Goal: Task Accomplishment & Management: Manage account settings

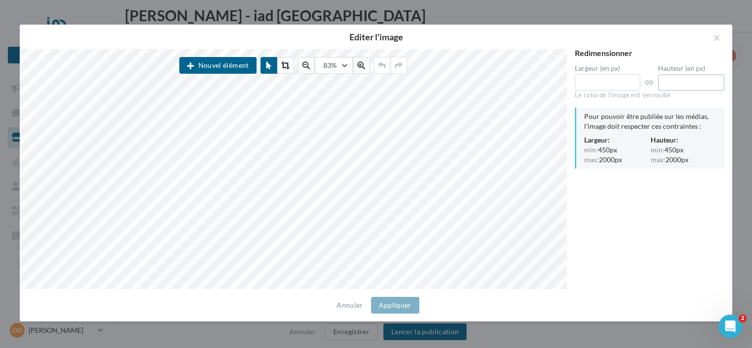
drag, startPoint x: 691, startPoint y: 85, endPoint x: 626, endPoint y: 83, distance: 65.5
click at [626, 83] on div "Largeur (en px) *** Hauteur (en px) ***" at bounding box center [650, 80] width 150 height 30
type input "***"
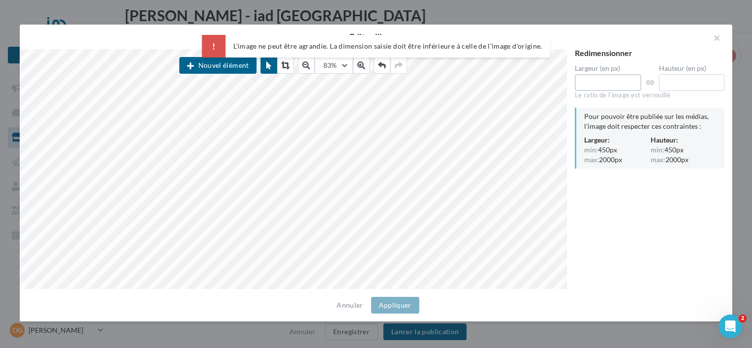
click at [521, 96] on div "Nouvel élément 83% 50 60 70 80 90 100 125 150 300 500 Redimensionner Largeur (e…" at bounding box center [372, 169] width 705 height 240
type input "***"
click at [595, 177] on div "Redimensionner Largeur (en px) *** Hauteur (en px) *** Le ratio de l'image est …" at bounding box center [649, 169] width 165 height 241
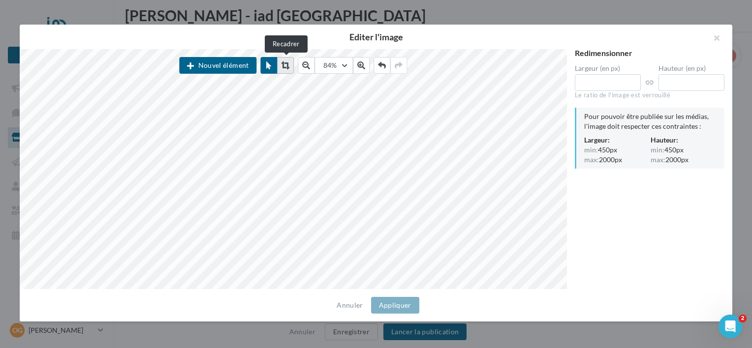
click at [282, 65] on icon at bounding box center [285, 65] width 8 height 8
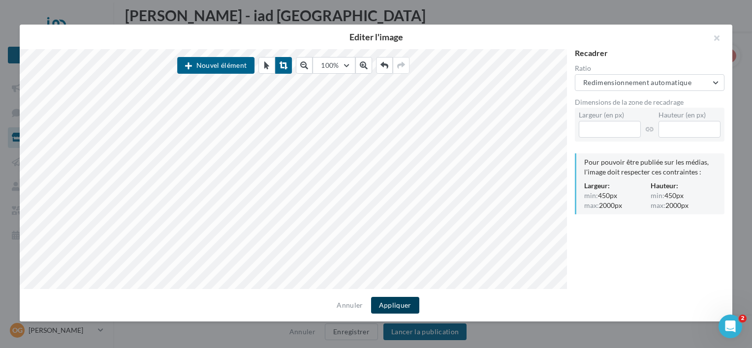
drag, startPoint x: 396, startPoint y: 304, endPoint x: 390, endPoint y: 306, distance: 6.4
click at [390, 306] on button "Appliquer" at bounding box center [395, 305] width 48 height 17
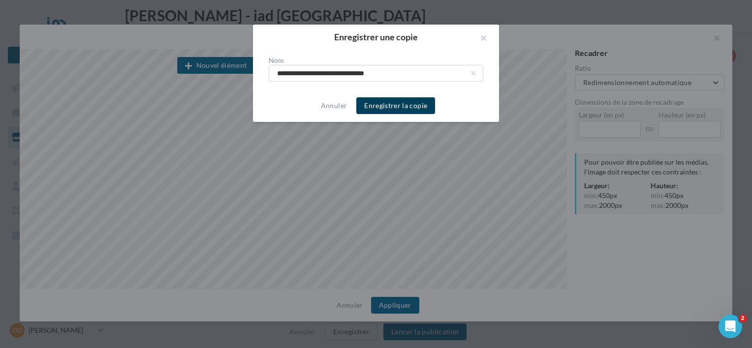
click at [395, 106] on button "Enregistrer la copie" at bounding box center [395, 105] width 79 height 17
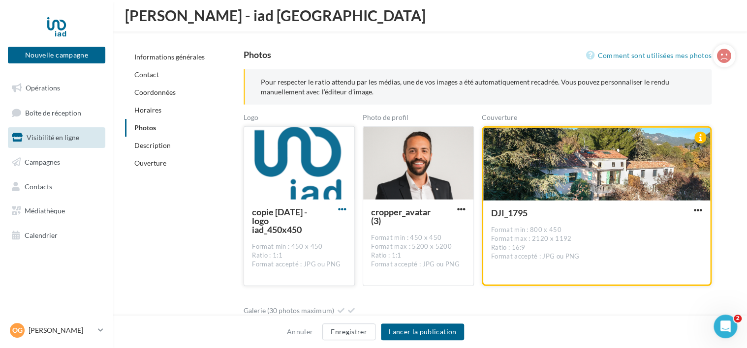
click at [340, 209] on span "button" at bounding box center [342, 209] width 8 height 8
click at [309, 255] on button "Ouvrir l'éditeur d'image" at bounding box center [297, 255] width 104 height 26
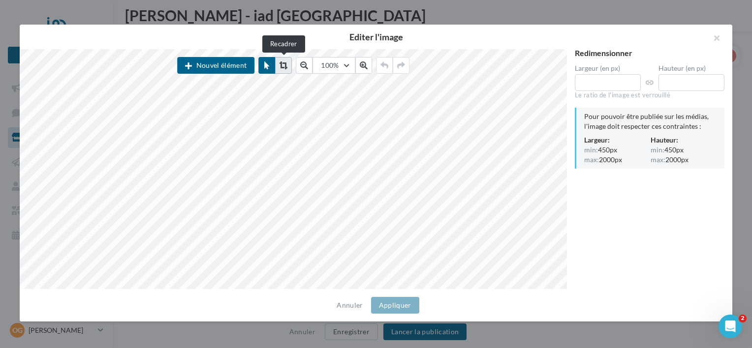
click at [285, 65] on icon at bounding box center [283, 65] width 8 height 8
click at [268, 63] on icon at bounding box center [266, 65] width 5 height 8
click at [279, 65] on button at bounding box center [283, 65] width 17 height 17
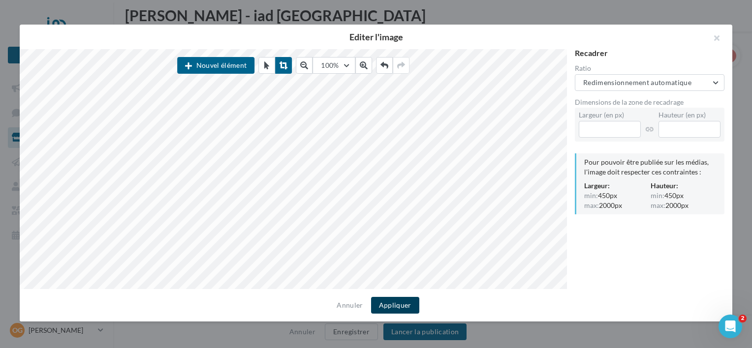
click at [388, 307] on button "Appliquer" at bounding box center [395, 305] width 48 height 17
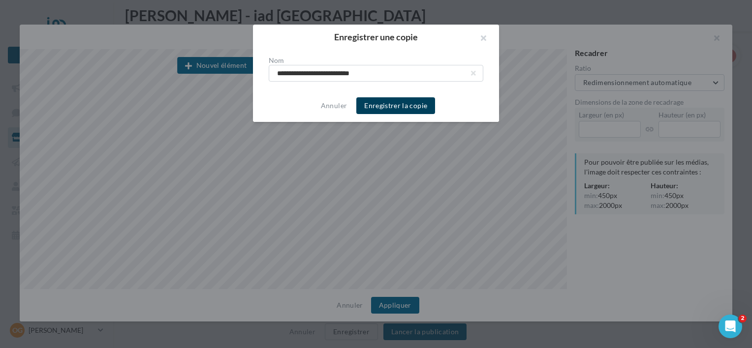
click at [394, 100] on button "Enregistrer la copie" at bounding box center [395, 105] width 79 height 17
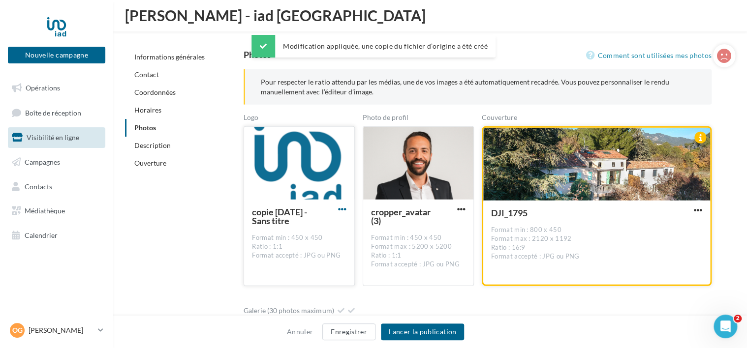
click at [345, 209] on span "button" at bounding box center [342, 209] width 8 height 8
click at [313, 232] on button "Remplacer l'image" at bounding box center [297, 229] width 104 height 26
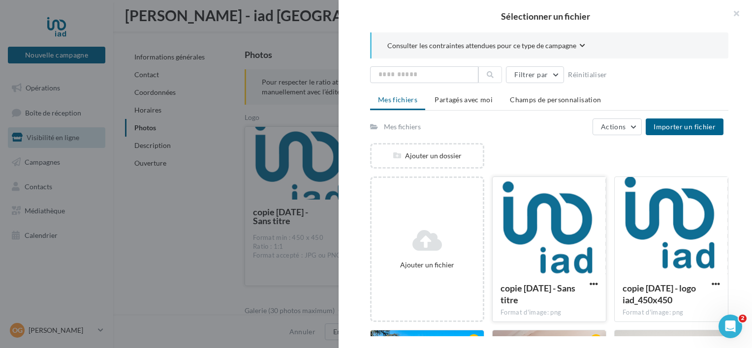
scroll to position [99, 0]
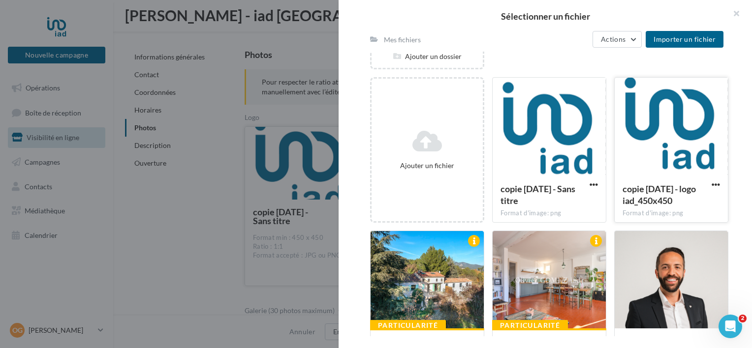
click at [651, 155] on div at bounding box center [670, 127] width 113 height 98
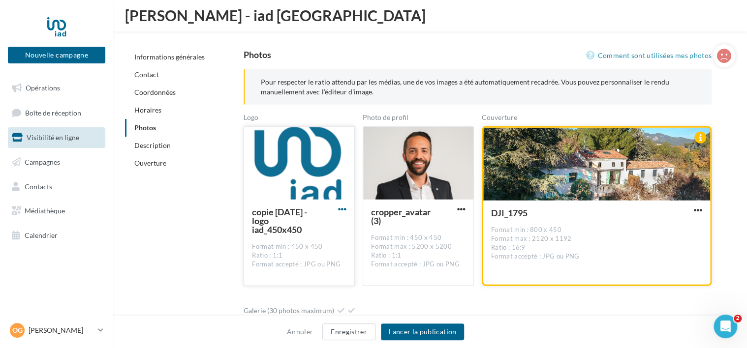
click at [338, 211] on span "button" at bounding box center [342, 209] width 8 height 8
click at [310, 224] on button "Remplacer l'image" at bounding box center [297, 229] width 104 height 26
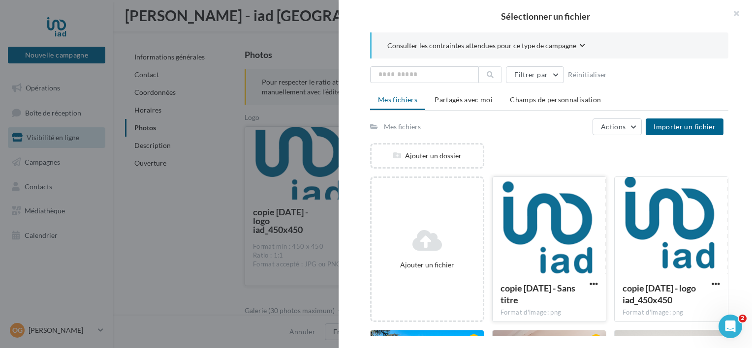
click at [534, 218] on div at bounding box center [548, 226] width 113 height 98
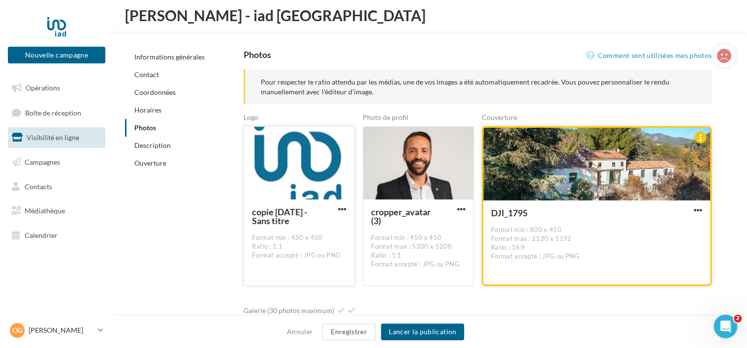
click at [335, 208] on div "copie [DATE] - Sans titre" at bounding box center [297, 217] width 91 height 18
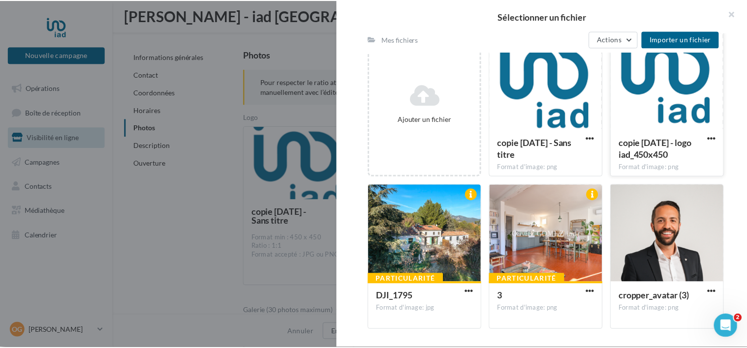
scroll to position [40, 0]
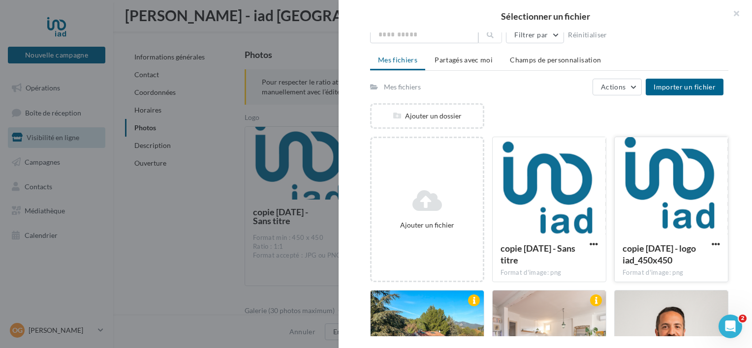
click at [656, 212] on div at bounding box center [670, 186] width 113 height 98
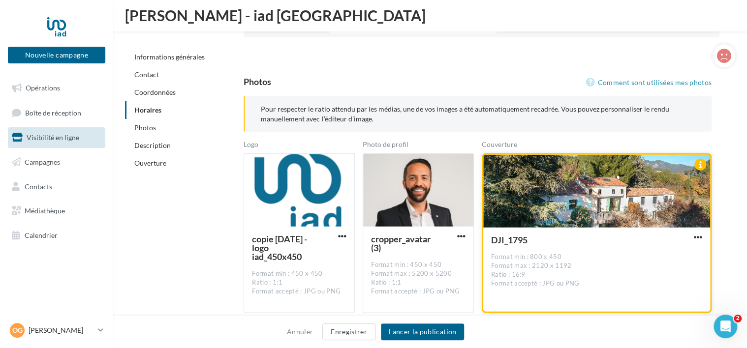
scroll to position [1272, 0]
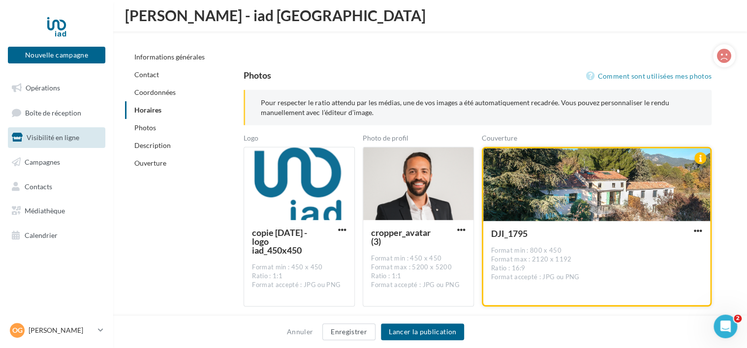
click at [692, 230] on button "button" at bounding box center [698, 232] width 12 height 10
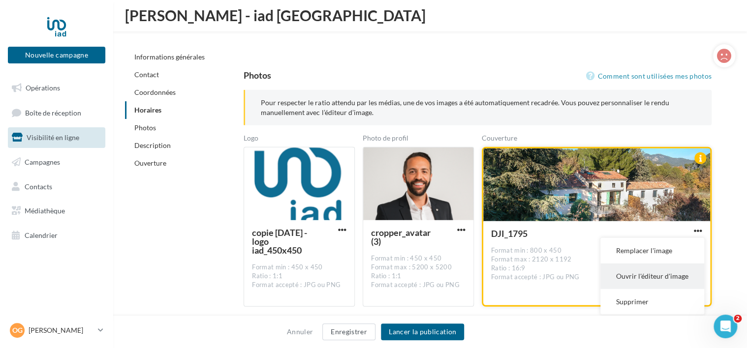
click at [630, 270] on button "Ouvrir l'éditeur d'image" at bounding box center [652, 277] width 104 height 26
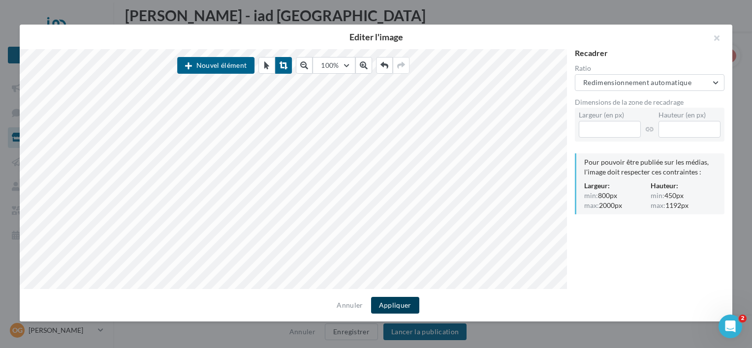
click at [390, 300] on button "Appliquer" at bounding box center [395, 305] width 48 height 17
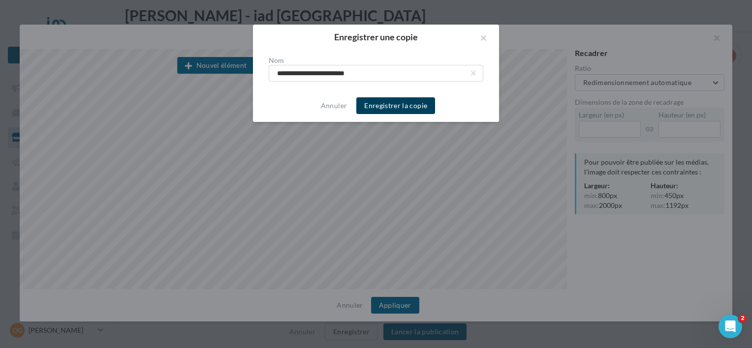
click at [396, 104] on button "Enregistrer la copie" at bounding box center [395, 105] width 79 height 17
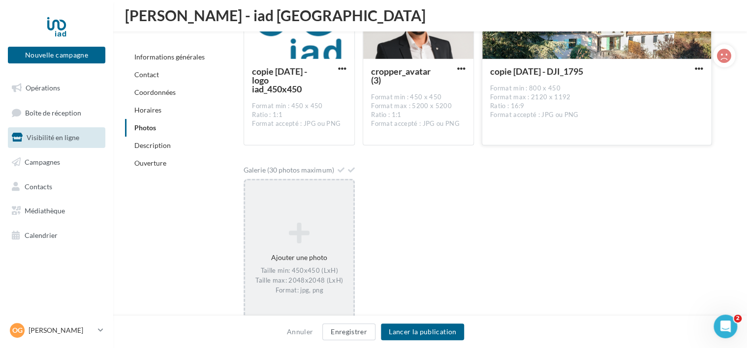
scroll to position [1444, 0]
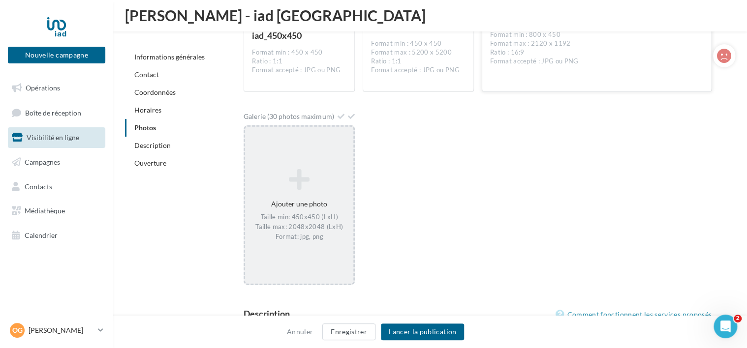
click at [301, 201] on div "Ajouter une photo Taille min: 450x450 (LxH) Taille max: 2048x2048 (LxH) Format:…" at bounding box center [299, 205] width 108 height 83
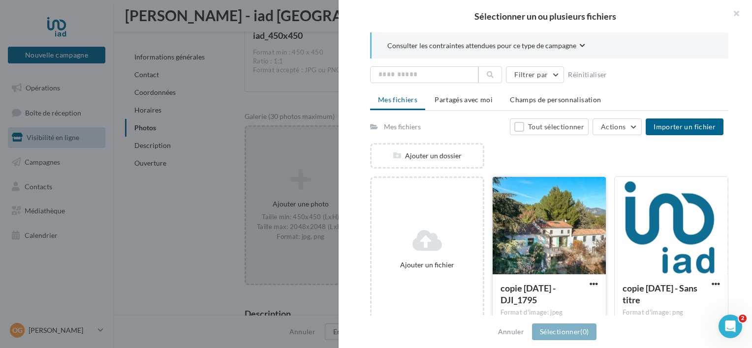
click at [523, 242] on div at bounding box center [548, 226] width 113 height 98
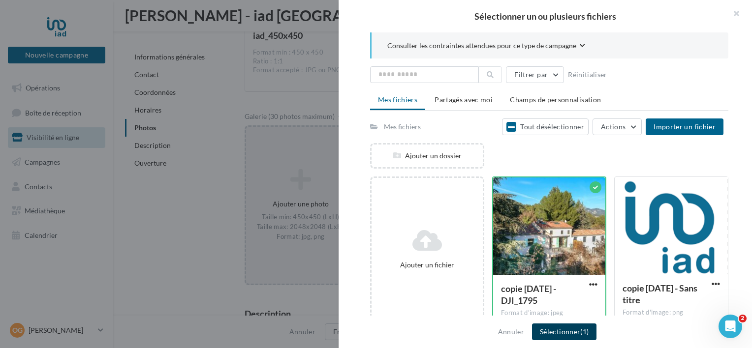
click at [553, 330] on button "Sélectionner (1)" at bounding box center [564, 332] width 64 height 17
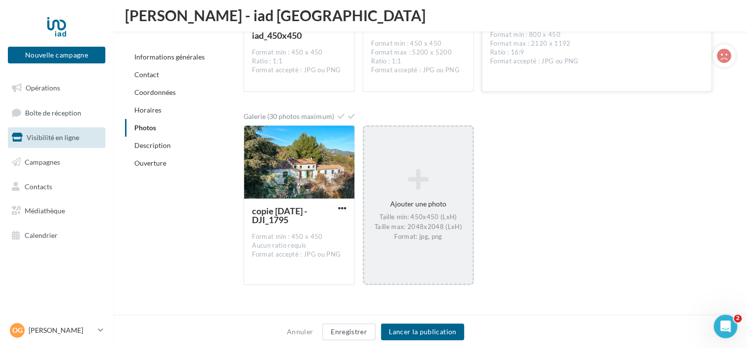
click at [418, 181] on icon at bounding box center [418, 180] width 100 height 24
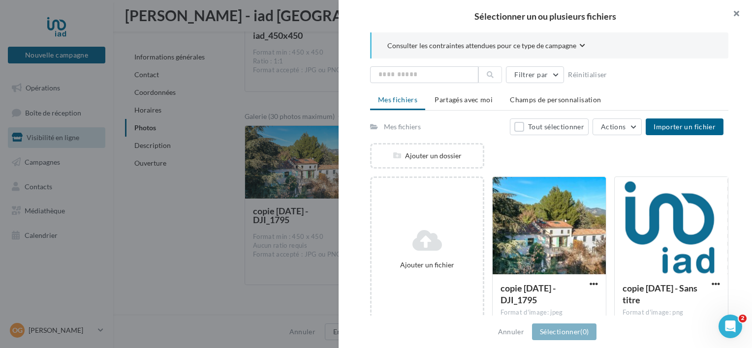
click at [730, 15] on button "button" at bounding box center [731, 15] width 39 height 30
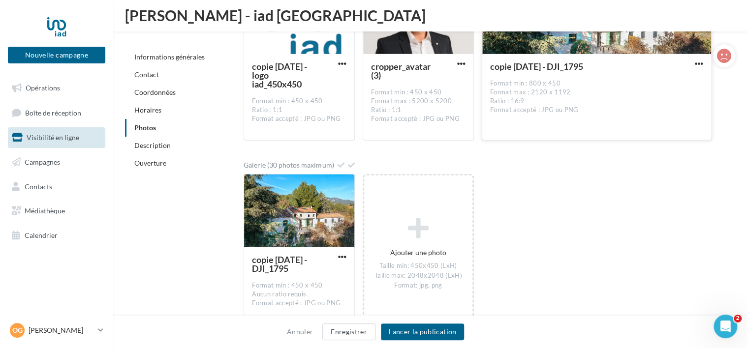
scroll to position [1396, 0]
click at [338, 256] on span "button" at bounding box center [342, 256] width 8 height 8
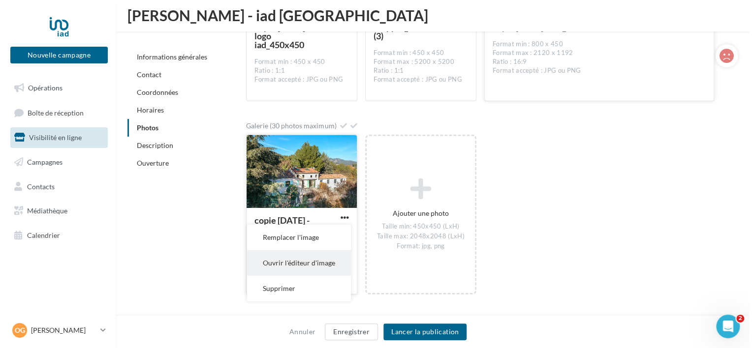
scroll to position [1435, 0]
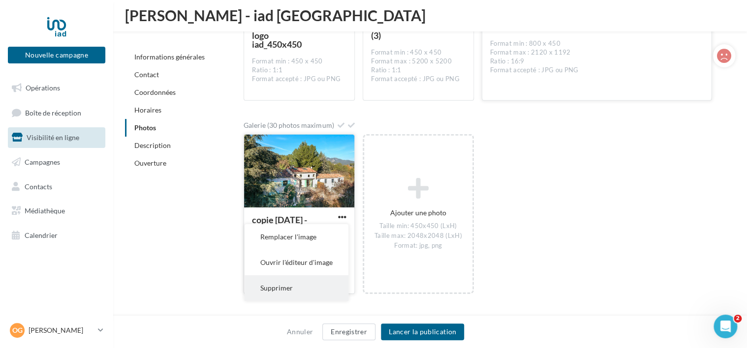
click at [307, 292] on button "Supprimer" at bounding box center [297, 289] width 104 height 26
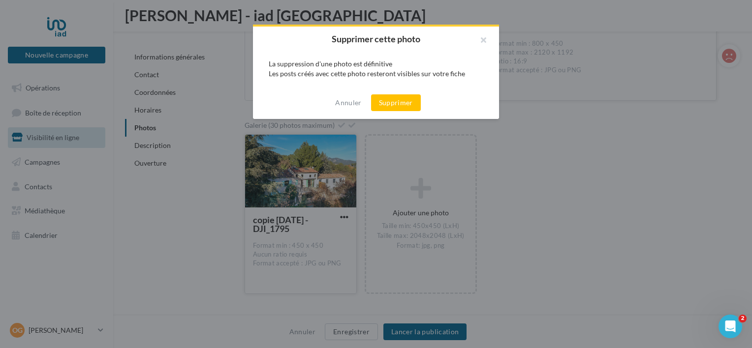
click at [412, 116] on div "Annuler Supprimer" at bounding box center [376, 103] width 246 height 32
click at [405, 110] on button "Supprimer" at bounding box center [396, 102] width 50 height 17
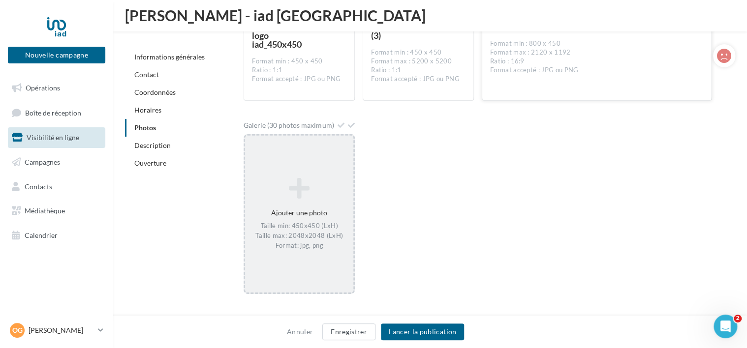
click at [302, 215] on div "Ajouter une photo Taille min: 450x450 (LxH) Taille max: 2048x2048 (LxH) Format:…" at bounding box center [299, 214] width 108 height 83
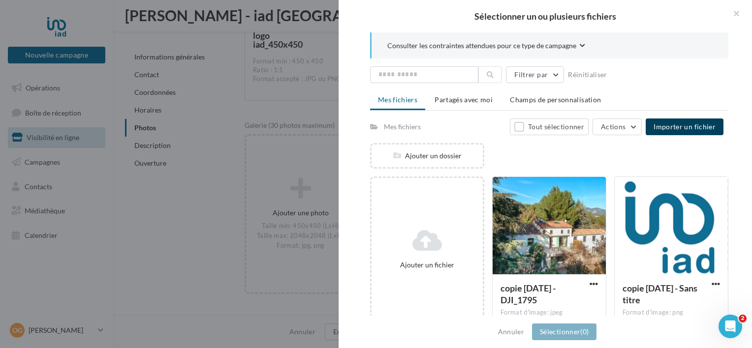
click at [651, 130] on button "Importer un fichier" at bounding box center [684, 127] width 78 height 17
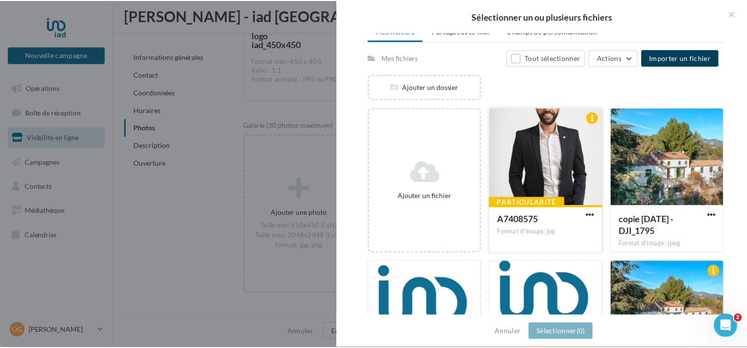
scroll to position [70, 0]
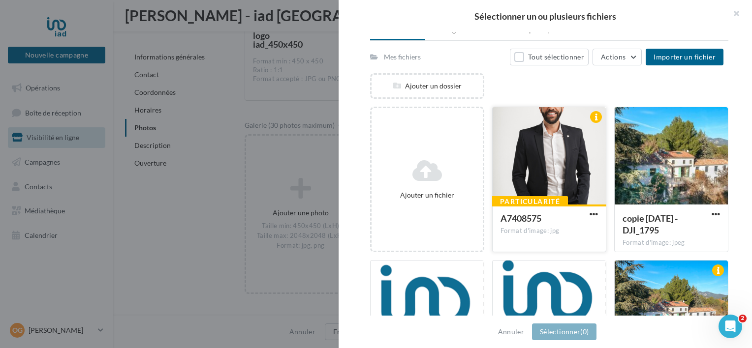
click at [543, 173] on div at bounding box center [548, 156] width 113 height 98
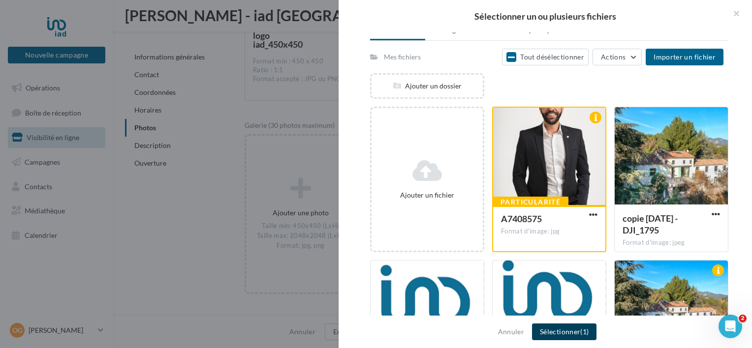
click at [572, 335] on button "Sélectionner (1)" at bounding box center [564, 332] width 64 height 17
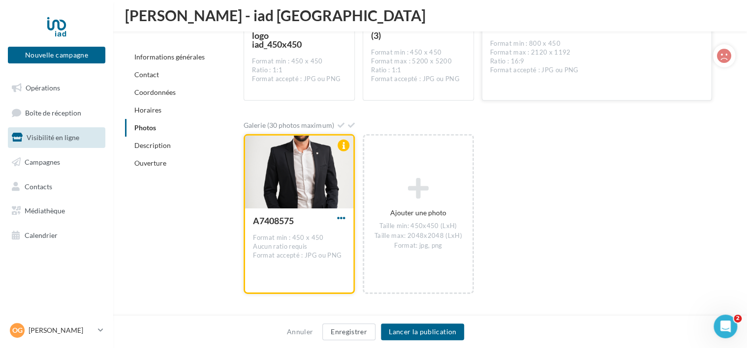
click at [344, 216] on span "button" at bounding box center [341, 218] width 8 height 8
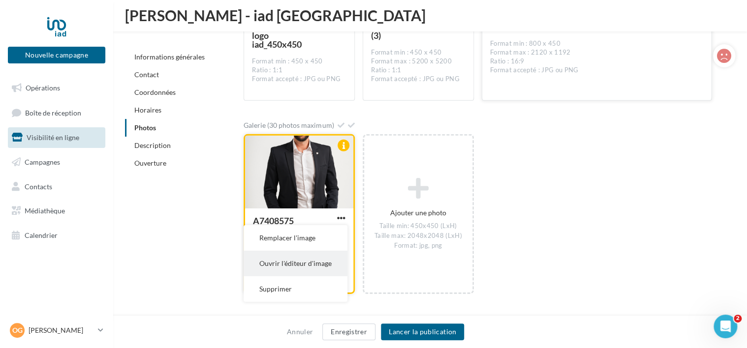
click at [307, 261] on button "Ouvrir l'éditeur d'image" at bounding box center [296, 264] width 104 height 26
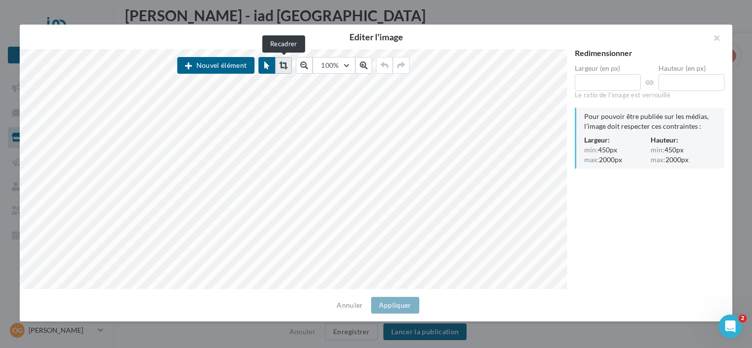
click at [284, 63] on icon at bounding box center [283, 65] width 8 height 8
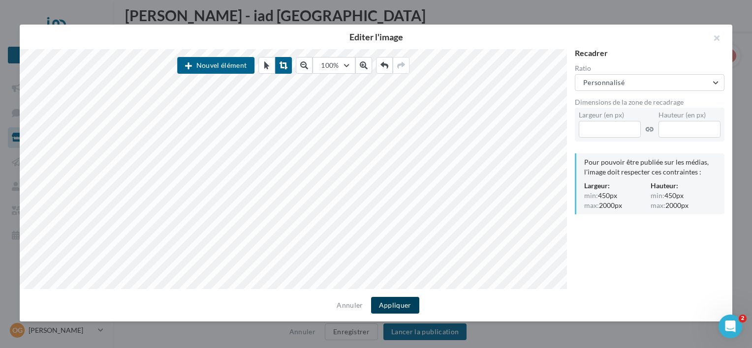
click at [408, 299] on button "Appliquer" at bounding box center [395, 305] width 48 height 17
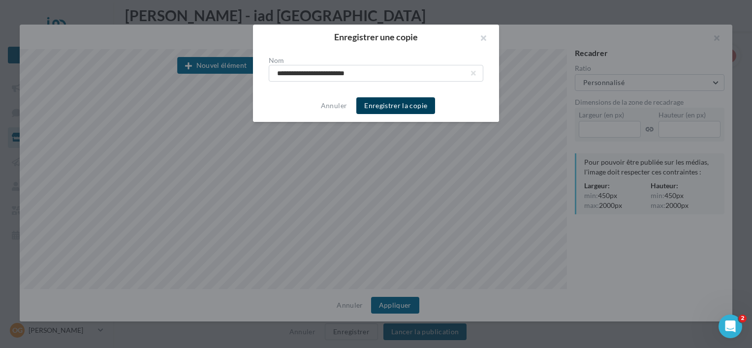
click at [395, 101] on button "Enregistrer la copie" at bounding box center [395, 105] width 79 height 17
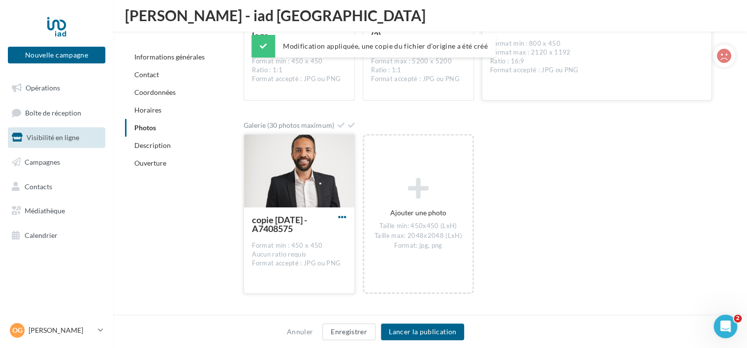
click at [341, 217] on span "button" at bounding box center [342, 217] width 8 height 8
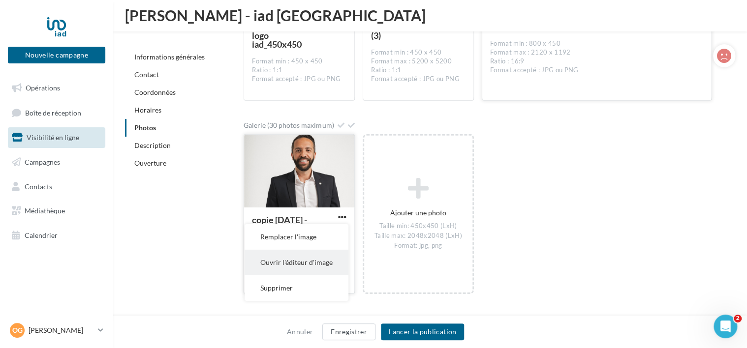
click at [297, 265] on button "Ouvrir l'éditeur d'image" at bounding box center [297, 263] width 104 height 26
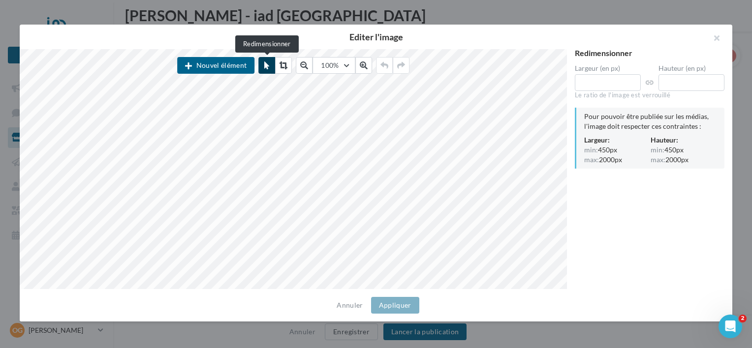
click at [265, 64] on icon at bounding box center [266, 65] width 5 height 8
click at [725, 32] on button "button" at bounding box center [712, 40] width 39 height 30
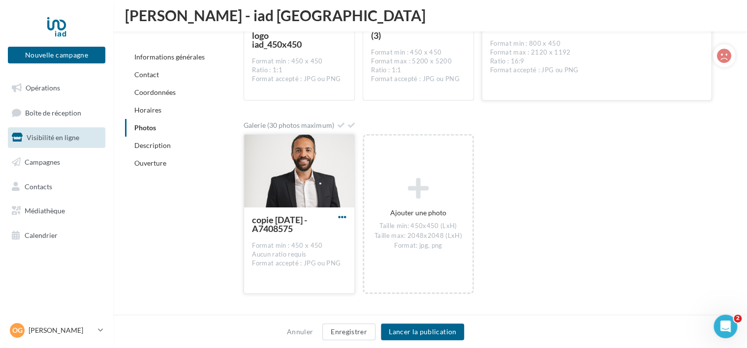
click at [338, 214] on span "button" at bounding box center [342, 217] width 8 height 8
click at [312, 258] on button "Ouvrir l'éditeur d'image" at bounding box center [297, 263] width 104 height 26
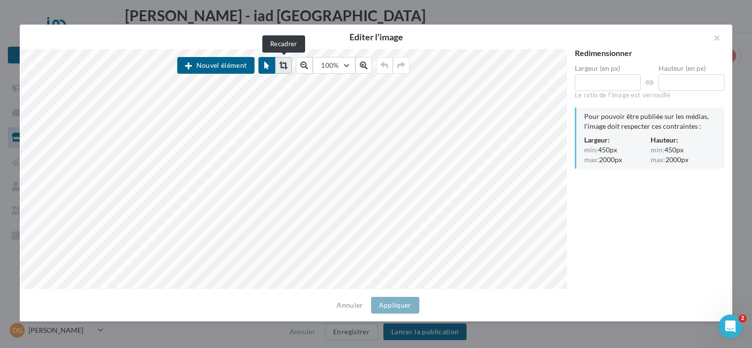
click at [285, 65] on icon at bounding box center [283, 65] width 8 height 8
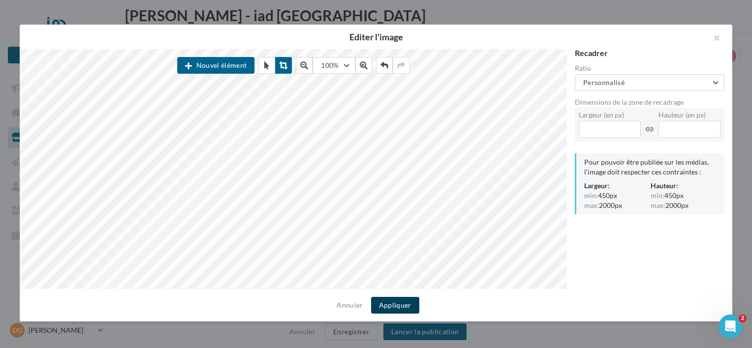
click at [386, 303] on button "Appliquer" at bounding box center [395, 305] width 48 height 17
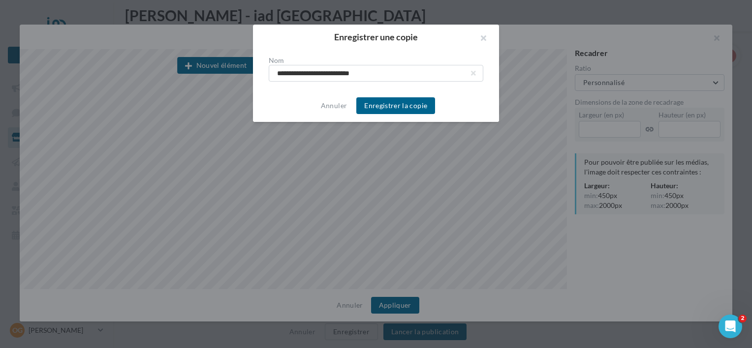
click at [394, 117] on div "Annuler Enregistrer la copie" at bounding box center [376, 106] width 246 height 32
click at [397, 104] on button "Enregistrer la copie" at bounding box center [395, 105] width 79 height 17
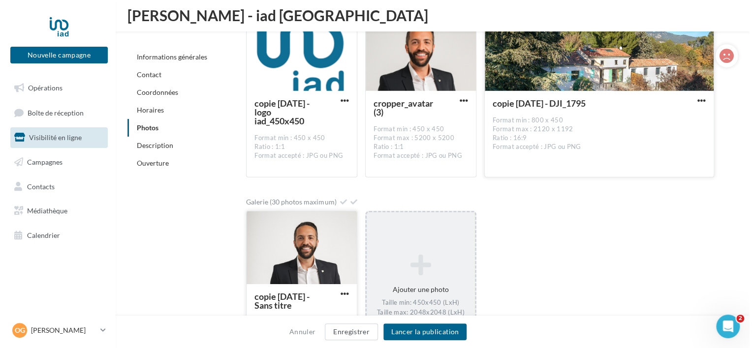
scroll to position [1393, 0]
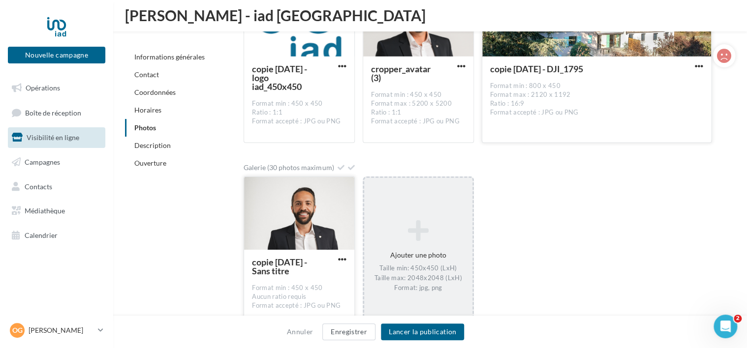
click at [409, 222] on icon at bounding box center [418, 231] width 100 height 24
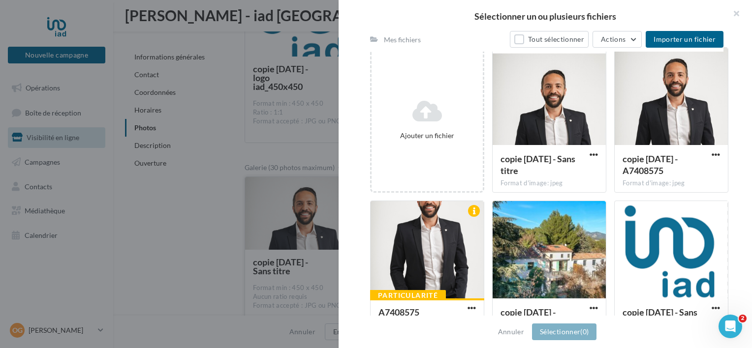
scroll to position [0, 0]
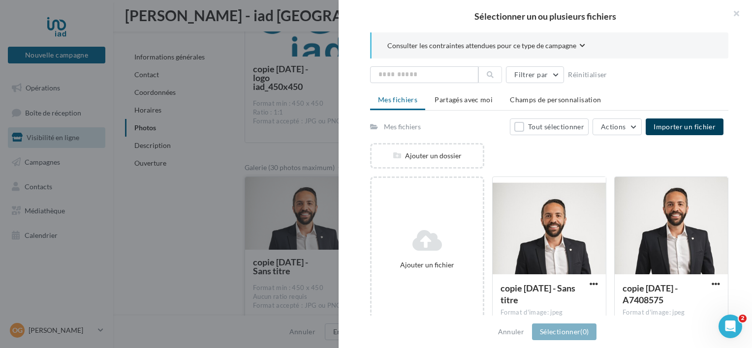
click at [706, 121] on button "Importer un fichier" at bounding box center [684, 127] width 78 height 17
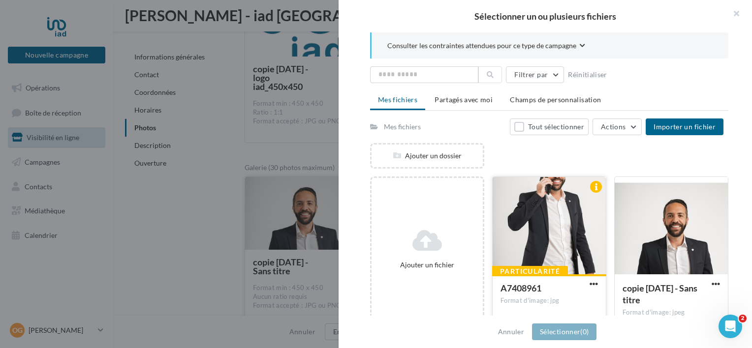
click at [554, 211] on div at bounding box center [548, 226] width 113 height 98
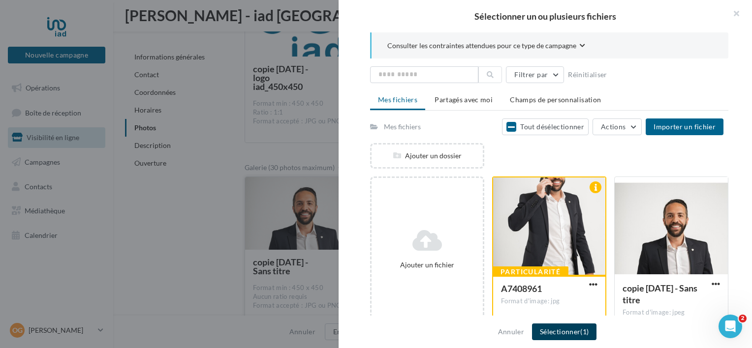
click at [569, 331] on button "Sélectionner (1)" at bounding box center [564, 332] width 64 height 17
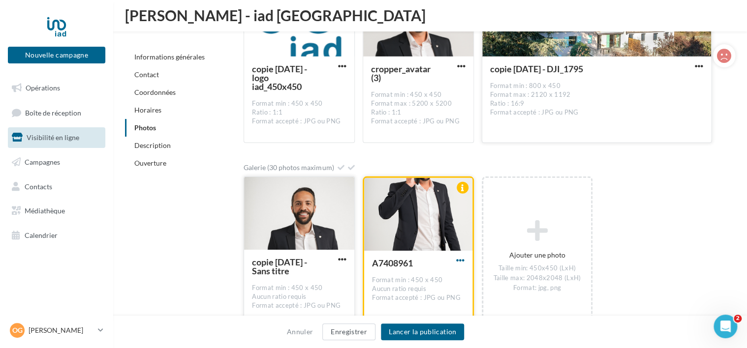
click at [463, 259] on span "button" at bounding box center [460, 260] width 8 height 8
click at [415, 298] on button "Ouvrir l'éditeur d'image" at bounding box center [415, 306] width 104 height 26
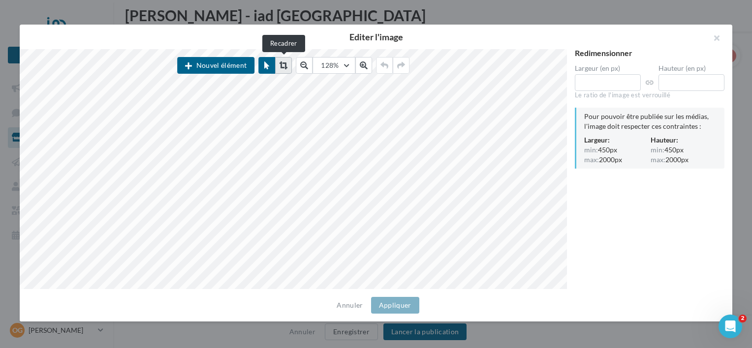
click at [289, 64] on button at bounding box center [283, 65] width 17 height 17
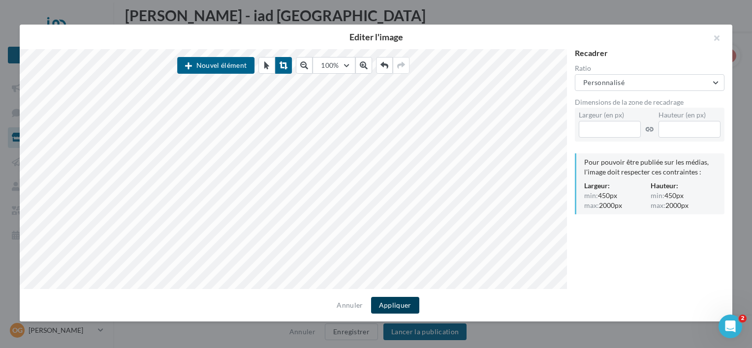
click at [384, 302] on button "Appliquer" at bounding box center [395, 305] width 48 height 17
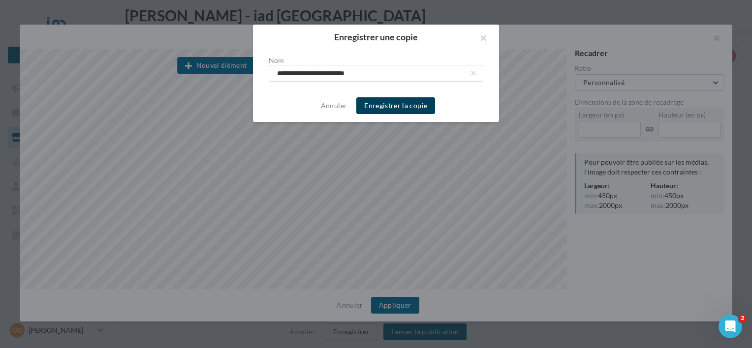
click at [375, 98] on button "Enregistrer la copie" at bounding box center [395, 105] width 79 height 17
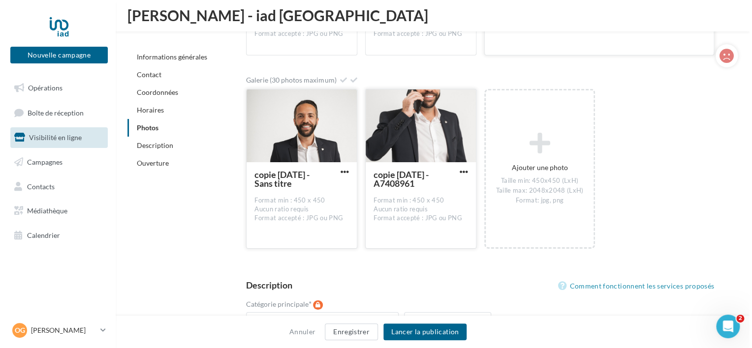
scroll to position [1492, 0]
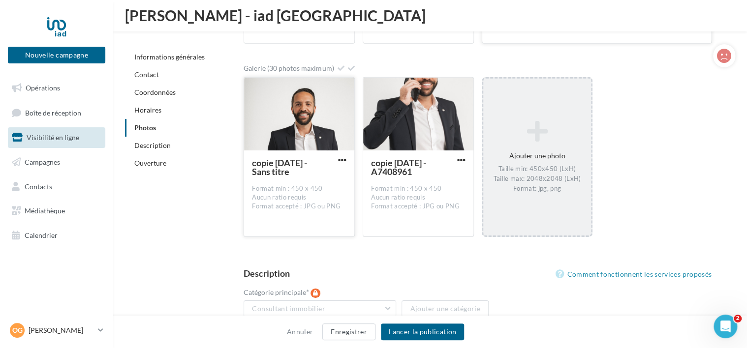
click at [543, 120] on icon at bounding box center [537, 132] width 100 height 24
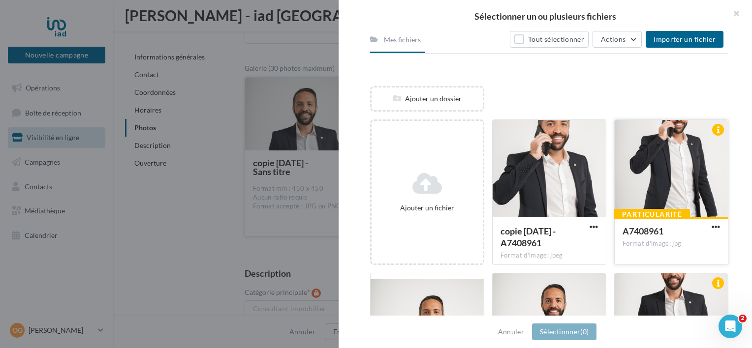
scroll to position [0, 0]
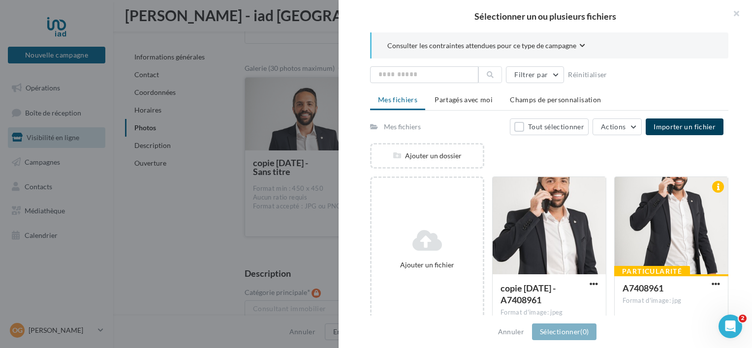
click at [680, 120] on button "Importer un fichier" at bounding box center [684, 127] width 78 height 17
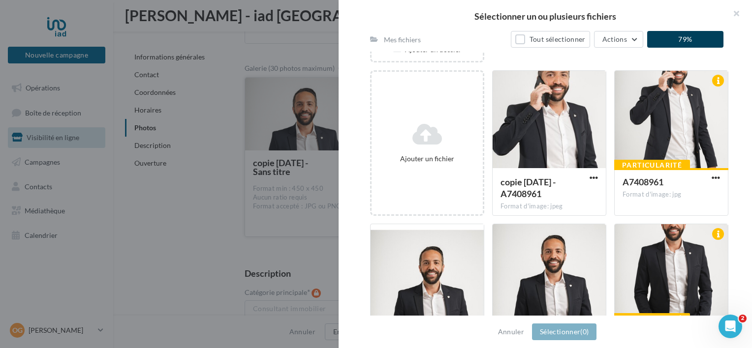
scroll to position [104, 0]
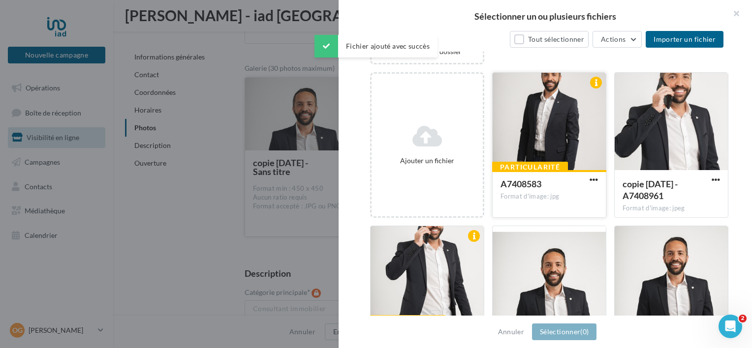
click at [564, 118] on div at bounding box center [548, 122] width 113 height 98
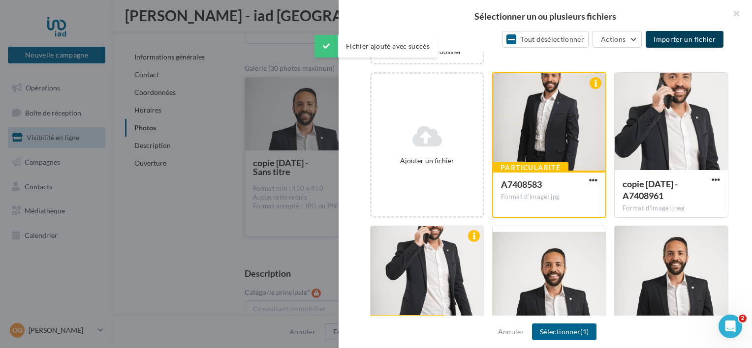
click at [684, 39] on span "Importer un fichier" at bounding box center [684, 39] width 62 height 8
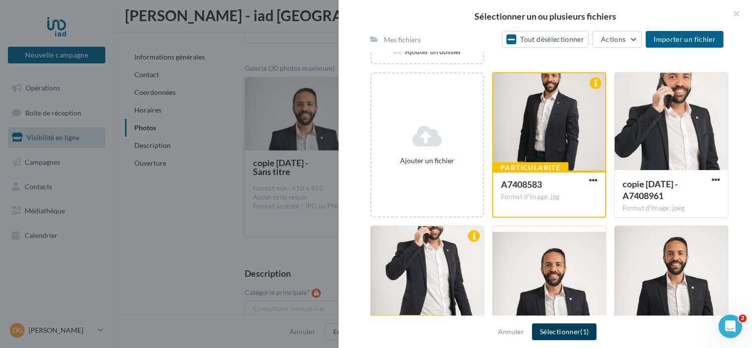
click at [561, 337] on button "Sélectionner (1)" at bounding box center [564, 332] width 64 height 17
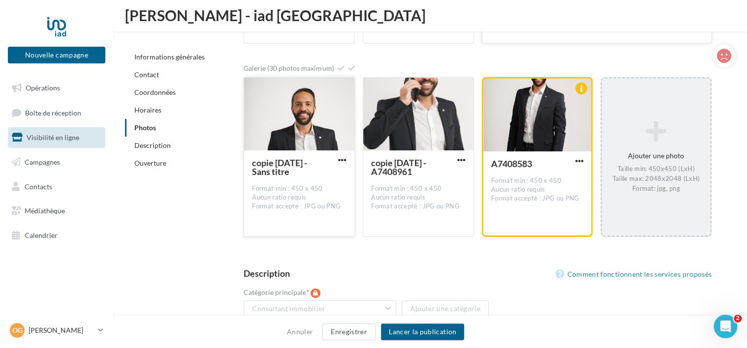
click at [657, 138] on icon at bounding box center [656, 132] width 100 height 24
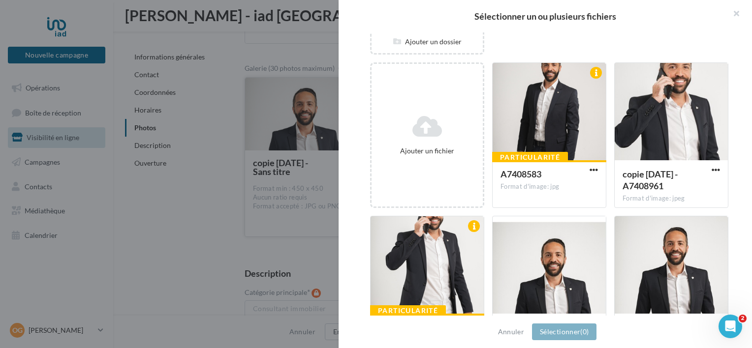
scroll to position [0, 0]
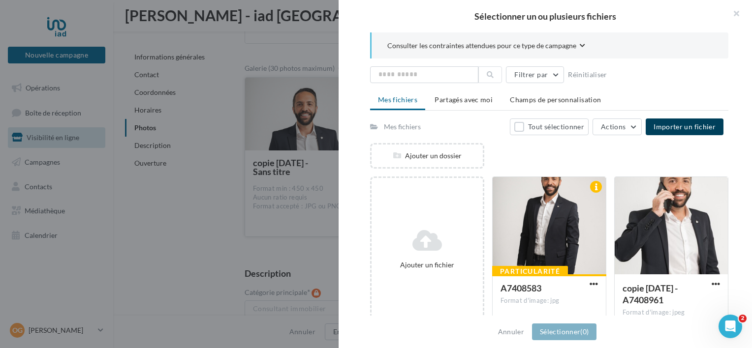
click at [681, 128] on span "Importer un fichier" at bounding box center [684, 127] width 62 height 8
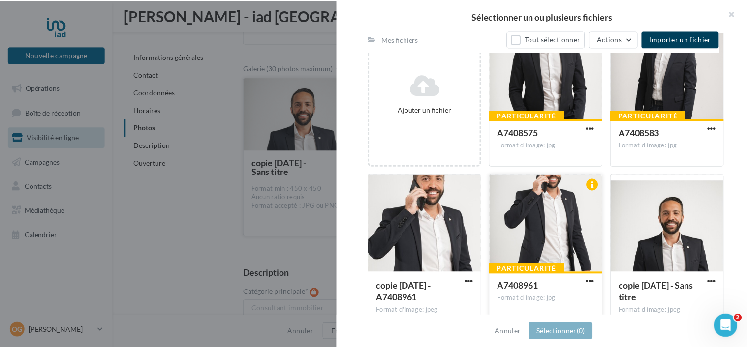
scroll to position [83, 0]
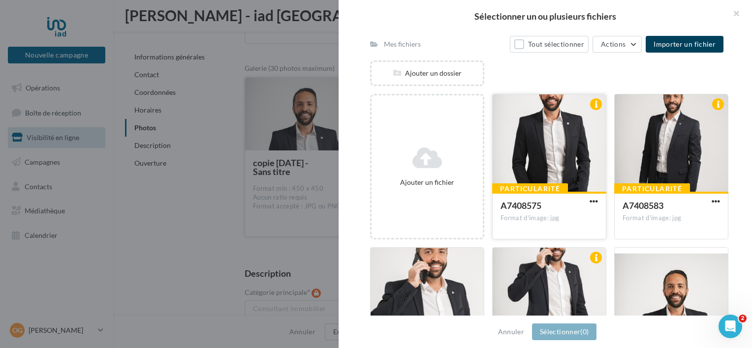
click at [549, 152] on div at bounding box center [548, 143] width 113 height 98
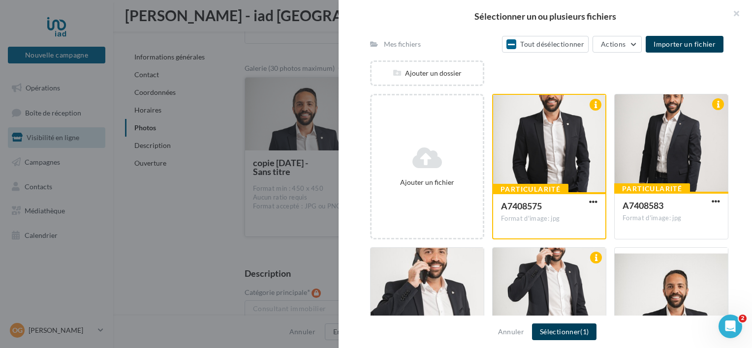
click at [565, 336] on button "Sélectionner (1)" at bounding box center [564, 332] width 64 height 17
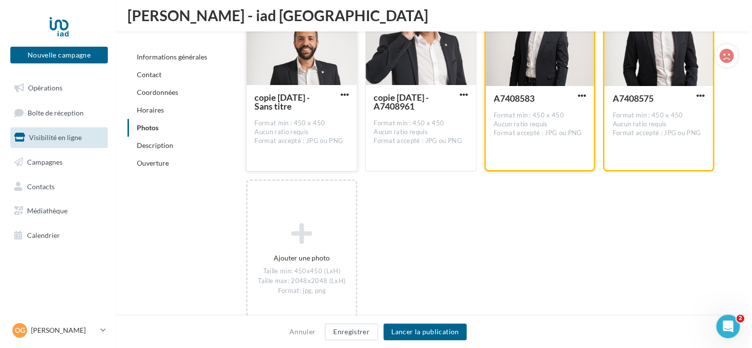
scroll to position [1561, 0]
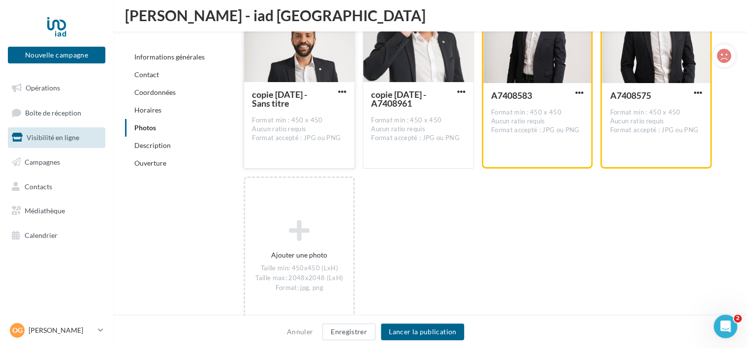
click at [362, 234] on div "Ajouter une photo Taille min: 450x450 (LxH) Taille max: 2048x2048 (LxH) Format:…" at bounding box center [303, 257] width 119 height 160
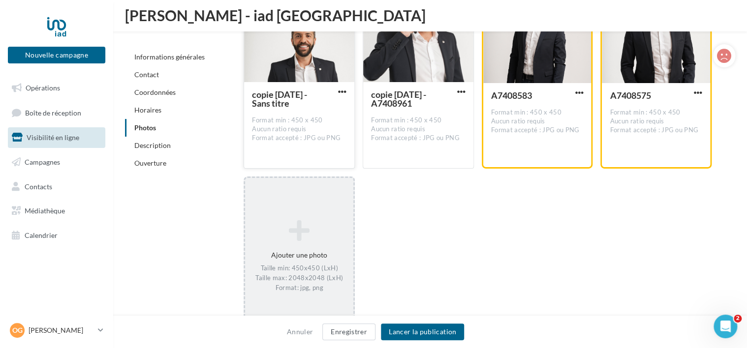
click at [300, 238] on icon at bounding box center [299, 231] width 100 height 24
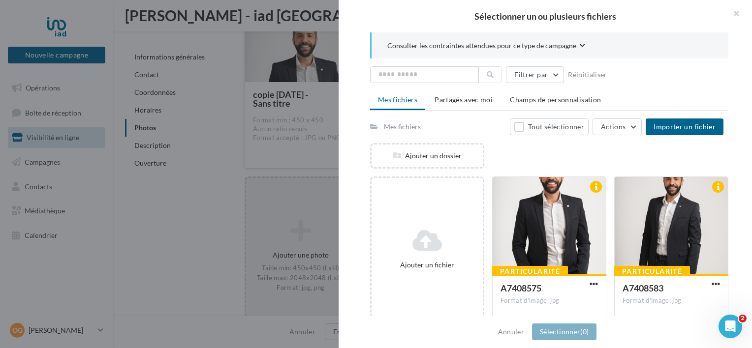
click at [668, 135] on div "Mes fichiers Tout sélectionner Actions Importer un fichier Ajouter un dossier A…" at bounding box center [549, 301] width 358 height 365
click at [689, 120] on button "Importer un fichier" at bounding box center [684, 127] width 78 height 17
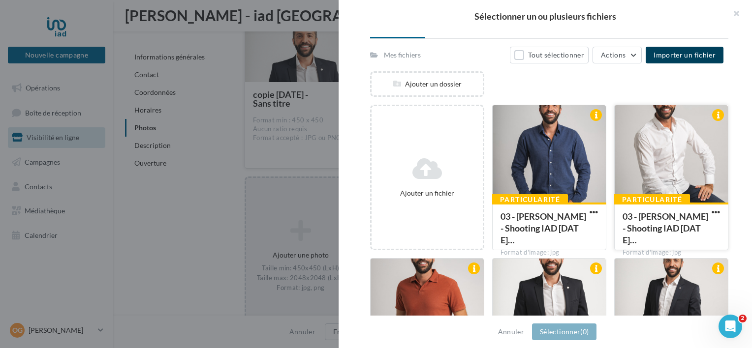
scroll to position [72, 0]
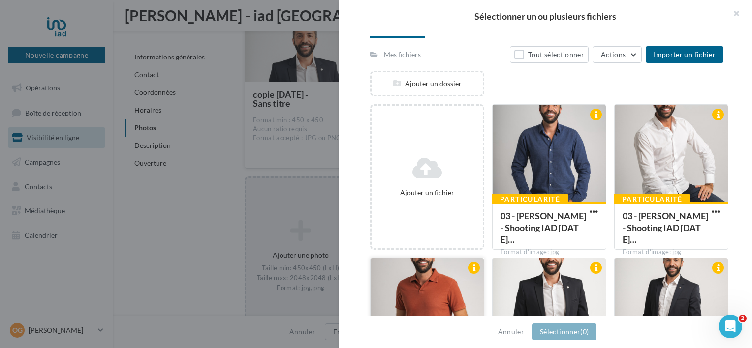
click at [456, 291] on div at bounding box center [426, 307] width 113 height 98
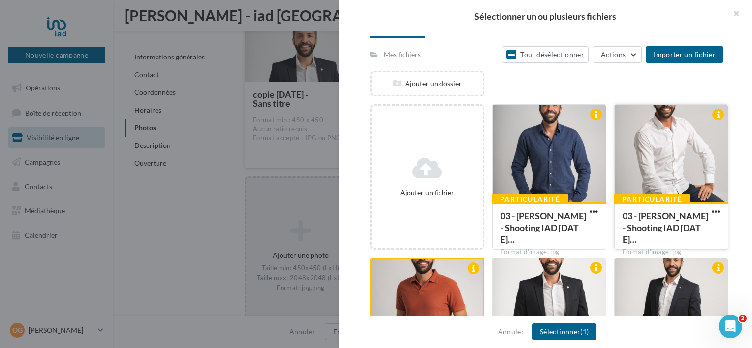
click at [669, 140] on div at bounding box center [670, 154] width 113 height 98
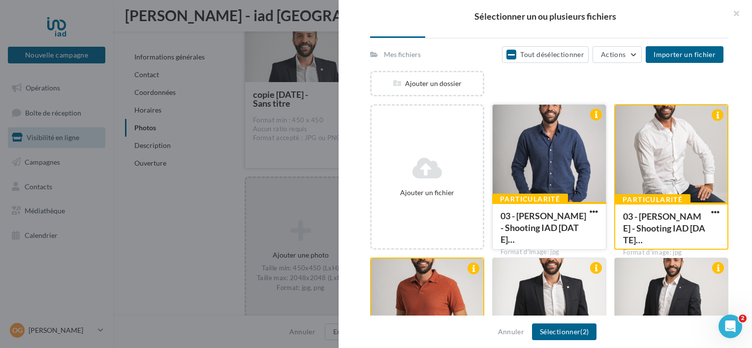
click at [551, 143] on div at bounding box center [548, 154] width 113 height 98
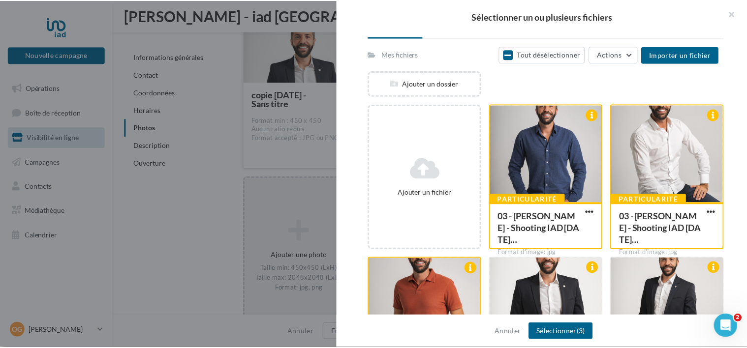
scroll to position [108, 0]
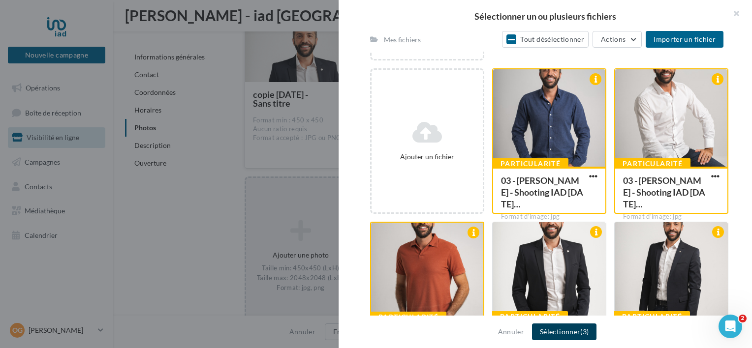
click at [569, 335] on button "Sélectionner (3)" at bounding box center [564, 332] width 64 height 17
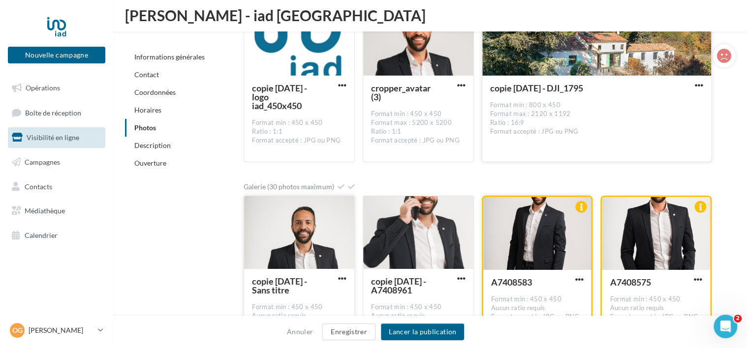
scroll to position [1381, 0]
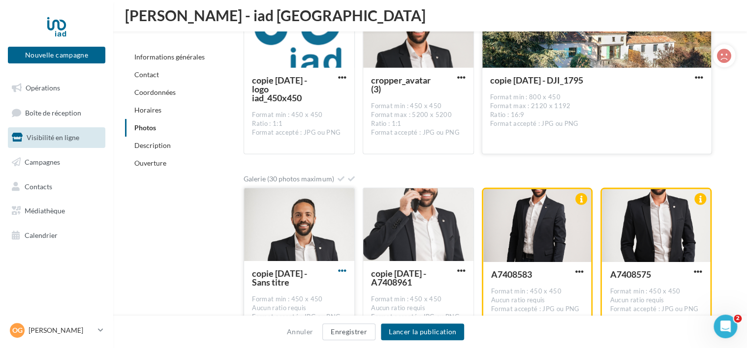
click at [338, 269] on span "button" at bounding box center [342, 271] width 8 height 8
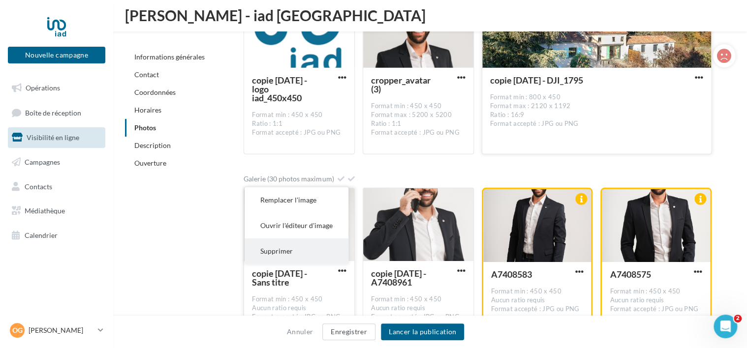
click at [295, 243] on button "Supprimer" at bounding box center [297, 252] width 104 height 26
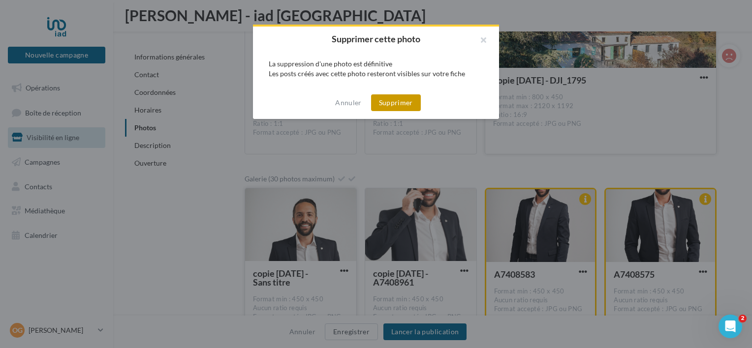
click at [399, 104] on button "Supprimer" at bounding box center [396, 102] width 50 height 17
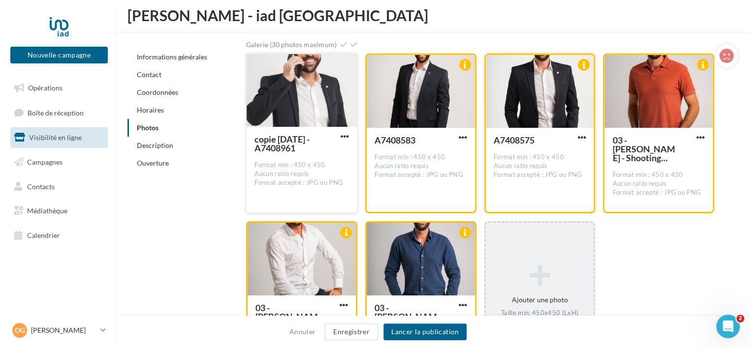
scroll to position [1517, 0]
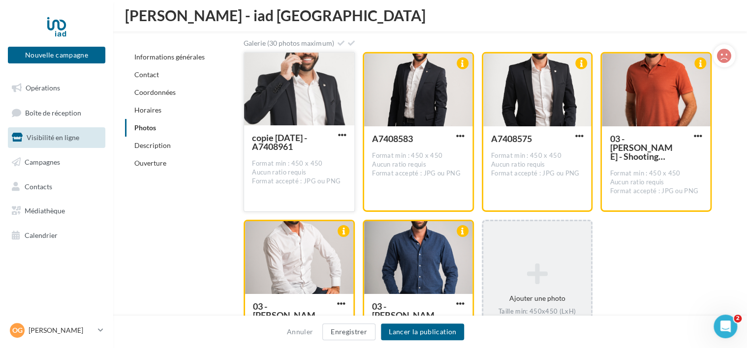
click at [551, 263] on icon at bounding box center [537, 275] width 100 height 24
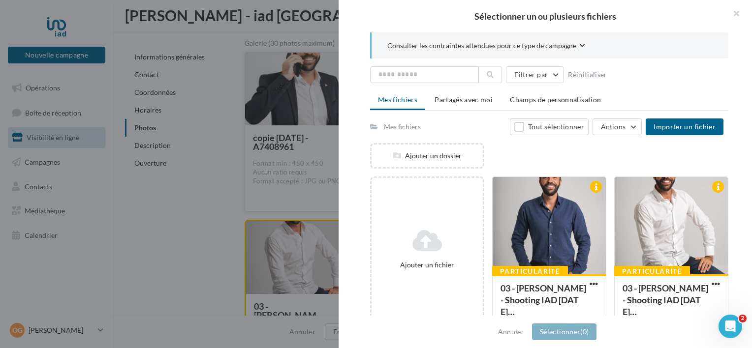
click at [485, 154] on div "Ajouter un dossier" at bounding box center [431, 156] width 122 height 26
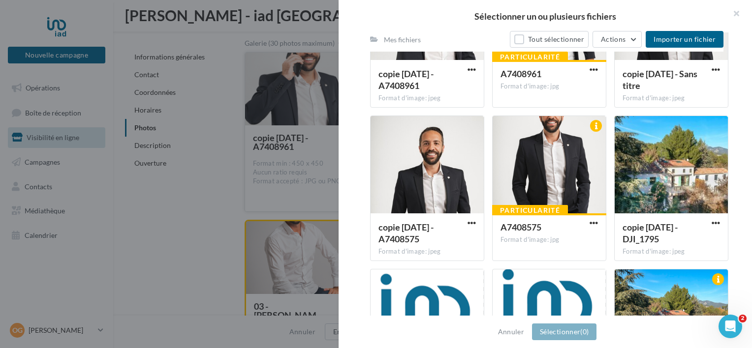
scroll to position [394, 0]
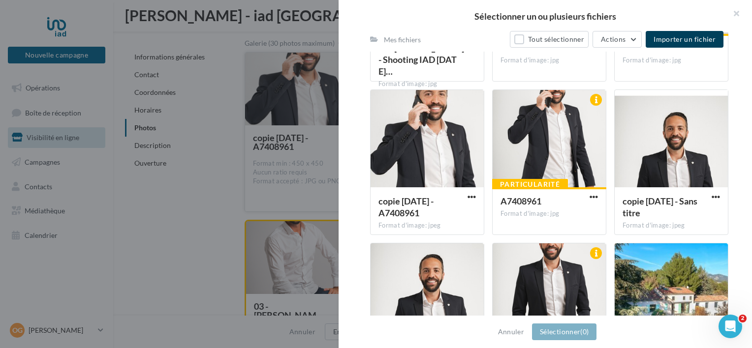
click at [681, 35] on span "Importer un fichier" at bounding box center [684, 39] width 62 height 8
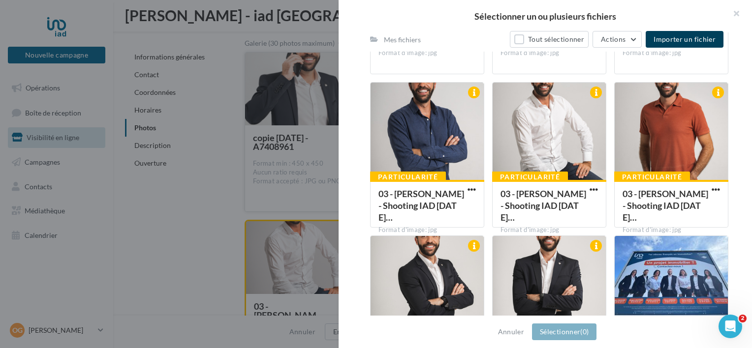
scroll to position [543, 0]
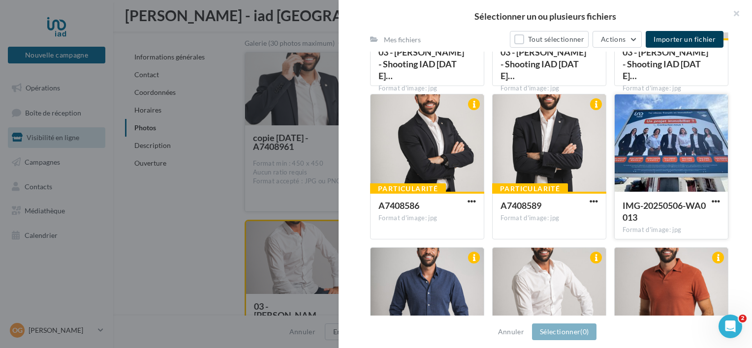
click at [661, 177] on div at bounding box center [670, 143] width 113 height 98
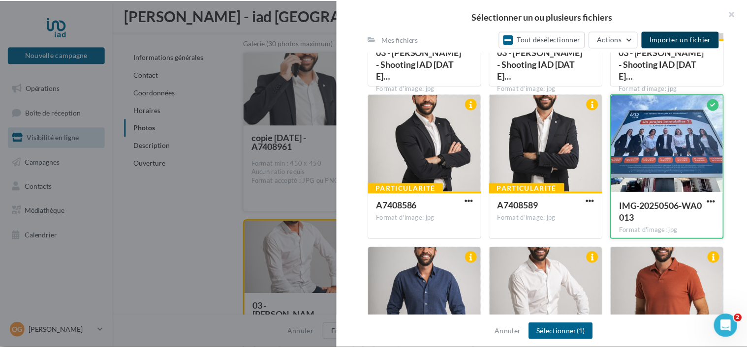
scroll to position [661, 0]
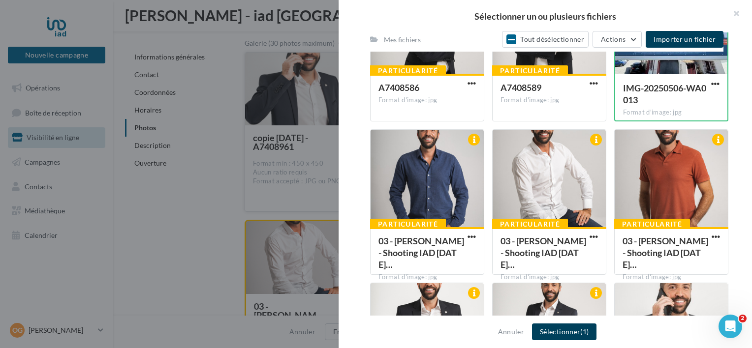
click at [559, 326] on button "Sélectionner (1)" at bounding box center [564, 332] width 64 height 17
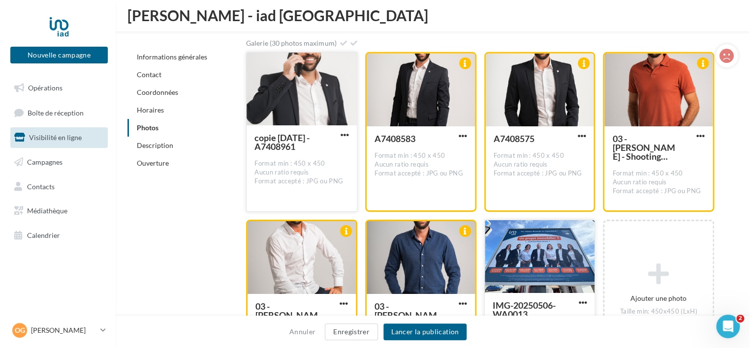
scroll to position [1604, 0]
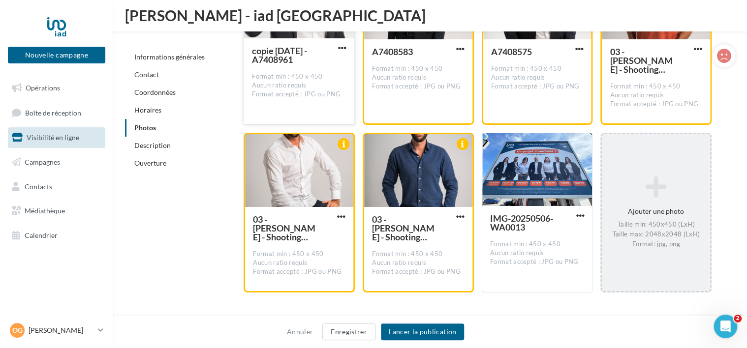
click at [651, 172] on div "Ajouter une photo Taille min: 450x450 (LxH) Taille max: 2048x2048 (LxH) Format:…" at bounding box center [656, 213] width 108 height 83
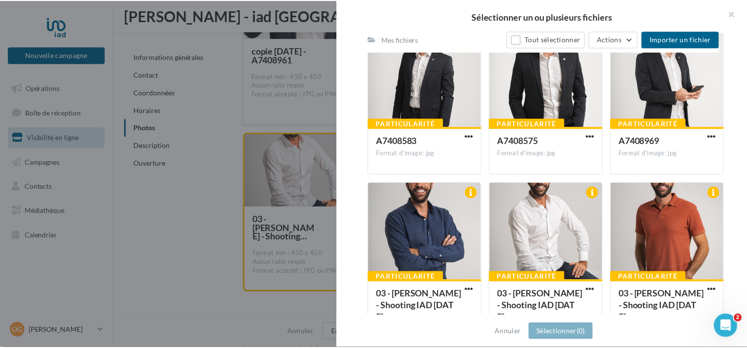
scroll to position [403, 0]
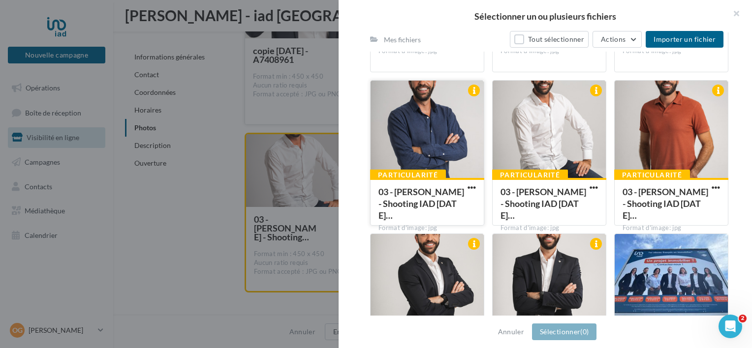
click at [447, 148] on div at bounding box center [426, 130] width 113 height 98
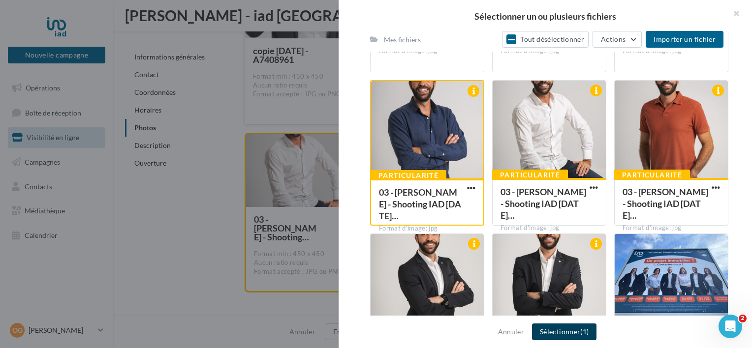
click at [571, 331] on button "Sélectionner (1)" at bounding box center [564, 332] width 64 height 17
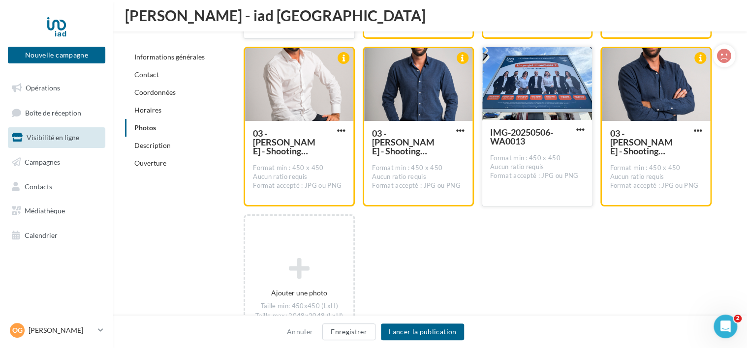
scroll to position [1692, 0]
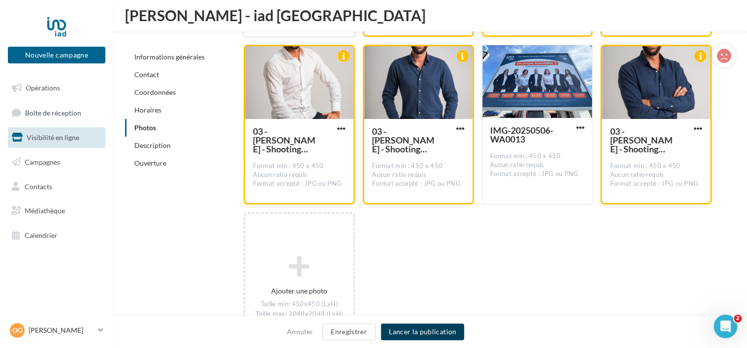
click at [433, 336] on button "Lancer la publication" at bounding box center [422, 332] width 83 height 17
click at [431, 336] on button "Lancer la publication" at bounding box center [422, 332] width 83 height 17
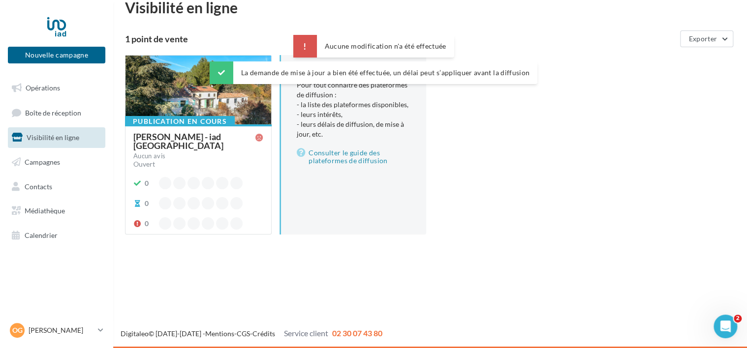
scroll to position [16, 0]
click at [205, 116] on div "Publication en cours" at bounding box center [180, 121] width 110 height 11
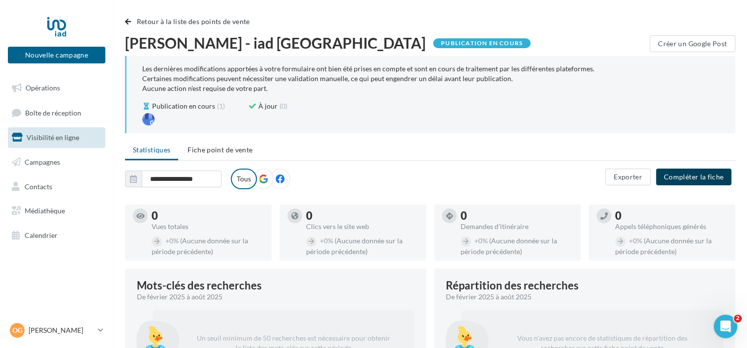
click at [681, 171] on button "Compléter la fiche" at bounding box center [693, 177] width 75 height 17
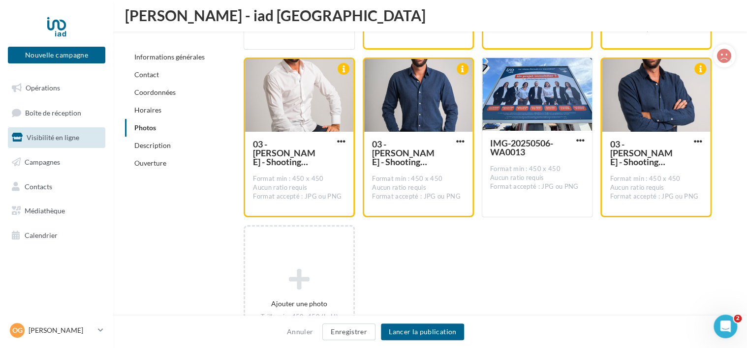
scroll to position [1680, 0]
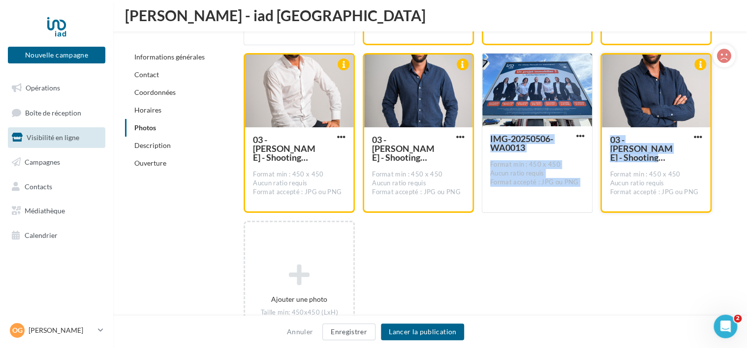
drag, startPoint x: 522, startPoint y: 86, endPoint x: 604, endPoint y: 173, distance: 119.4
click at [604, 173] on div "copie [DATE] - A7408961 Format min : 450 x 450 Aucun ratio requis Format accept…" at bounding box center [482, 132] width 476 height 495
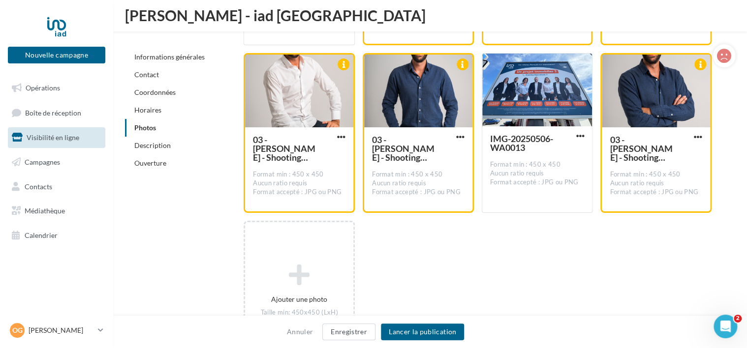
click at [520, 262] on div "copie [DATE] - A7408961 Format min : 450 x 450 Aucun ratio requis Format accept…" at bounding box center [482, 132] width 476 height 495
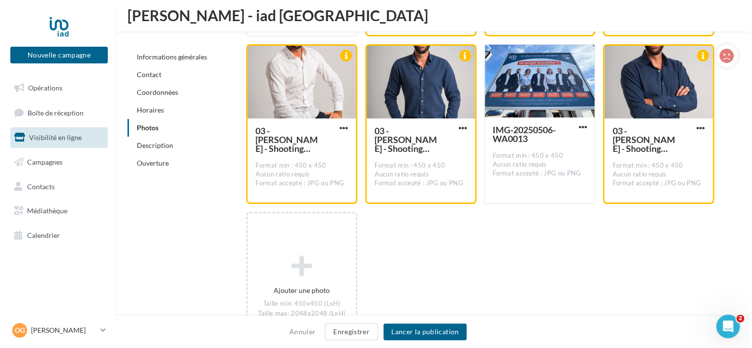
scroll to position [1695, 0]
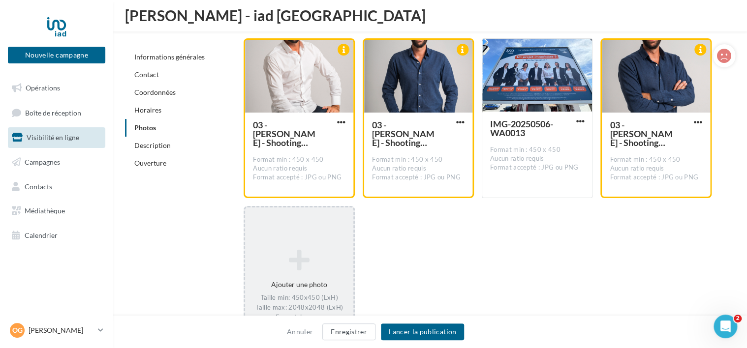
click at [267, 250] on icon at bounding box center [299, 261] width 100 height 24
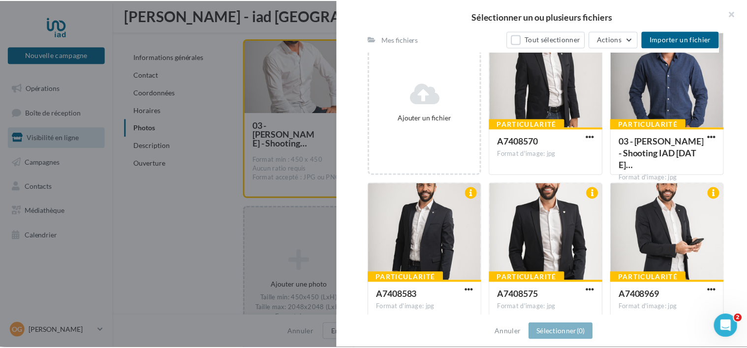
scroll to position [148, 0]
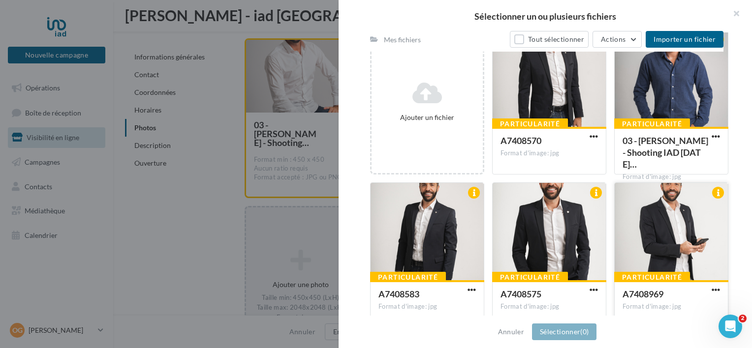
click at [695, 223] on div at bounding box center [670, 232] width 113 height 98
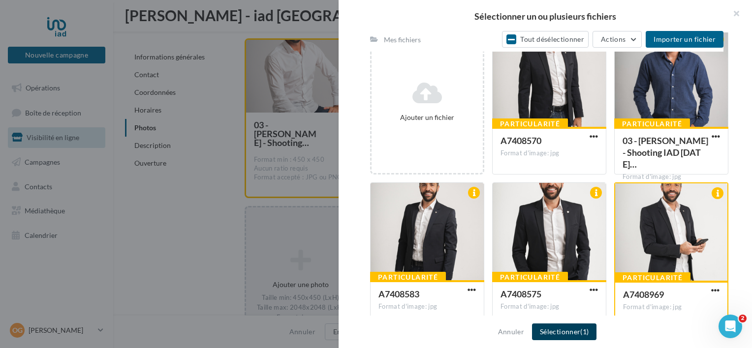
click at [586, 330] on span "(1)" at bounding box center [584, 332] width 8 height 8
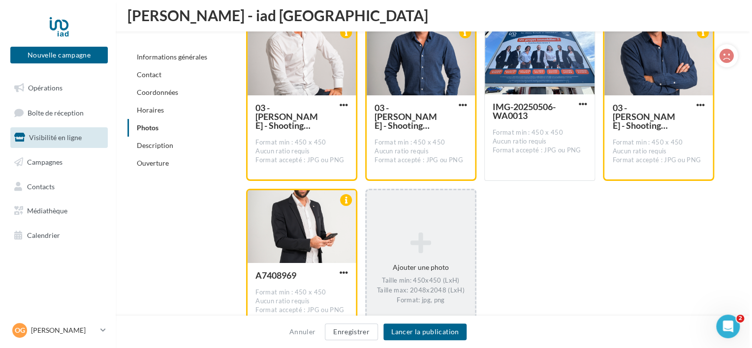
scroll to position [1713, 0]
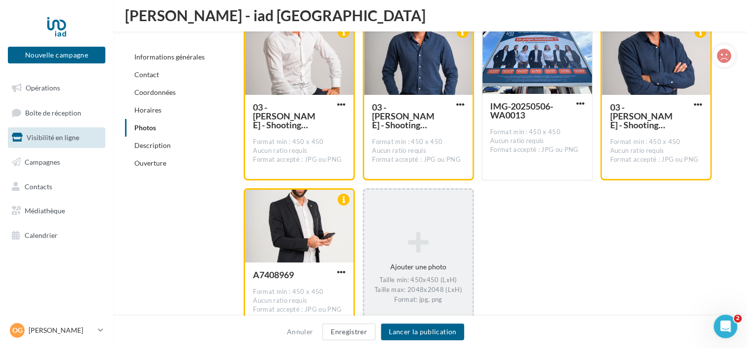
click at [401, 261] on div "Ajouter une photo Taille min: 450x450 (LxH) Taille max: 2048x2048 (LxH) Format:…" at bounding box center [418, 268] width 108 height 83
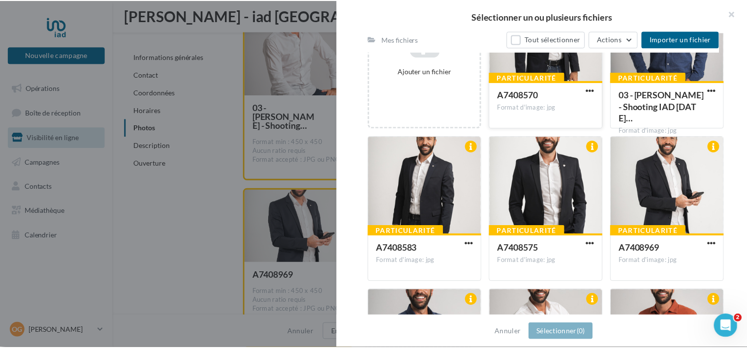
scroll to position [195, 0]
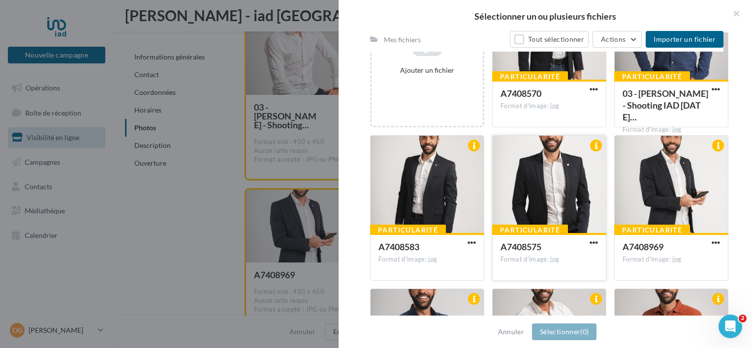
click at [554, 191] on div at bounding box center [548, 185] width 113 height 98
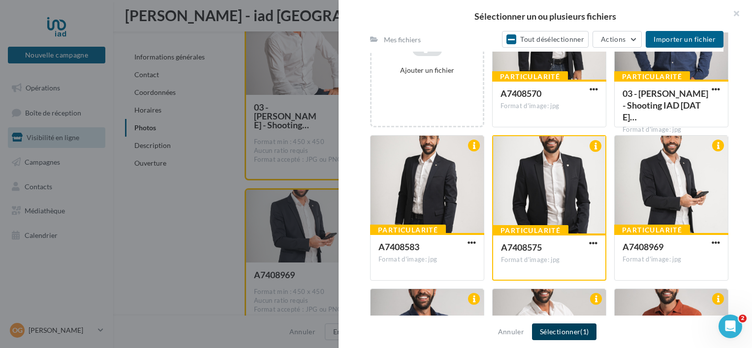
click at [559, 337] on button "Sélectionner (1)" at bounding box center [564, 332] width 64 height 17
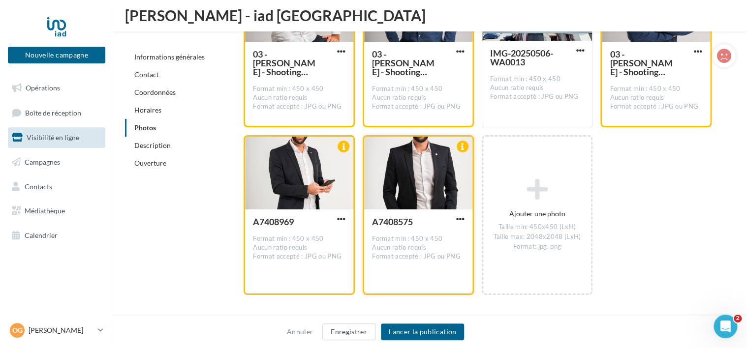
scroll to position [1793, 0]
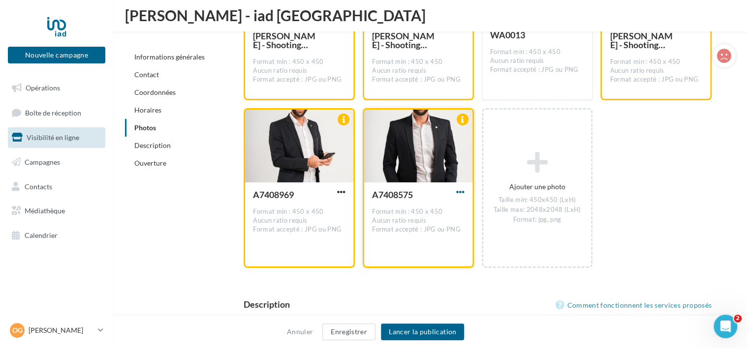
click at [464, 189] on span "button" at bounding box center [460, 192] width 8 height 8
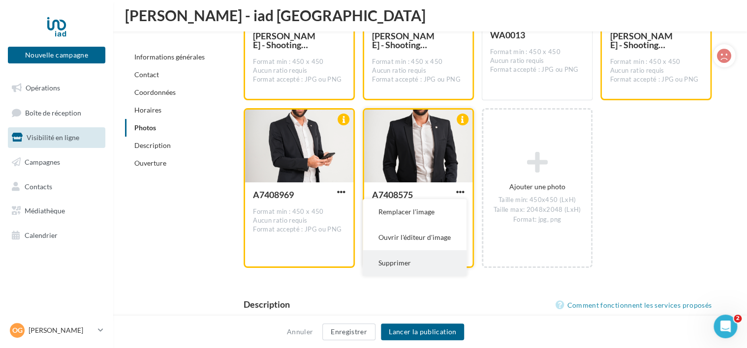
click at [414, 270] on button "Supprimer" at bounding box center [415, 263] width 104 height 26
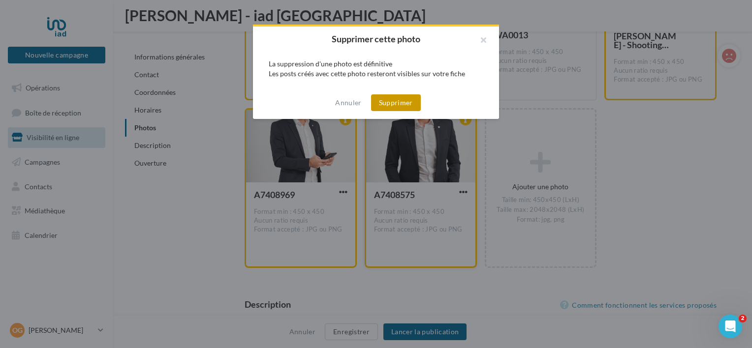
click at [398, 104] on button "Supprimer" at bounding box center [396, 102] width 50 height 17
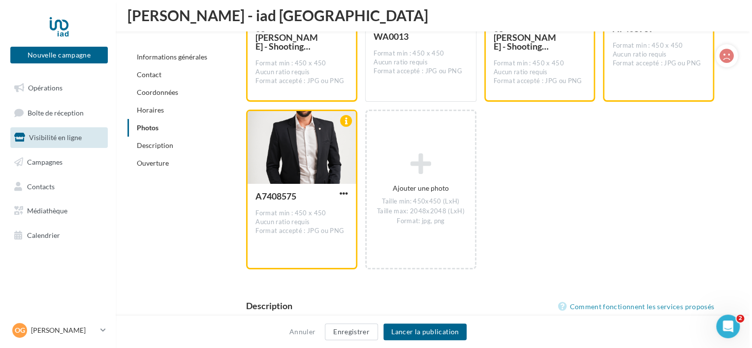
scroll to position [1791, 0]
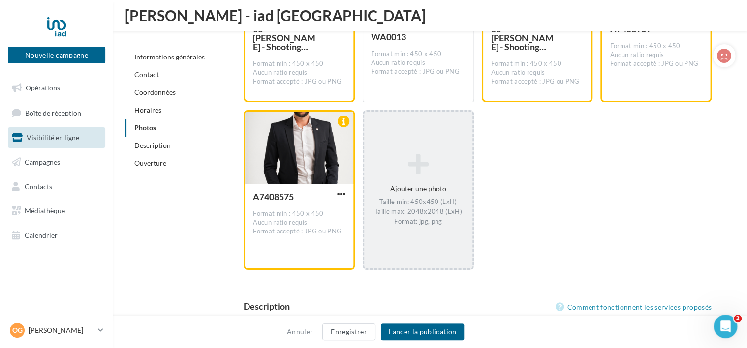
click at [430, 173] on icon at bounding box center [418, 165] width 100 height 24
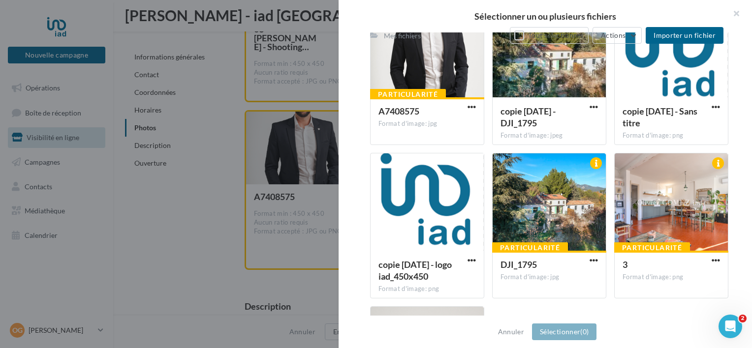
scroll to position [1227, 0]
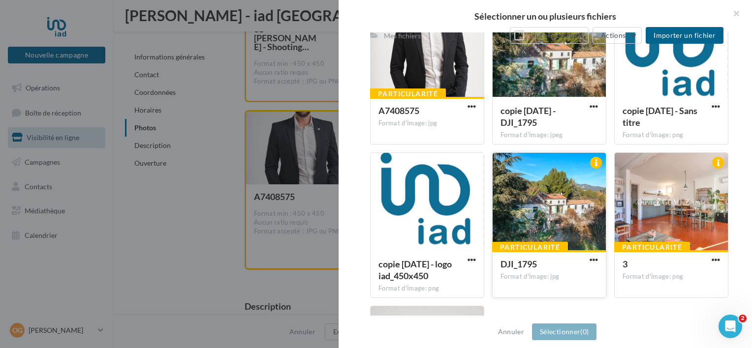
click at [551, 202] on div at bounding box center [548, 202] width 113 height 98
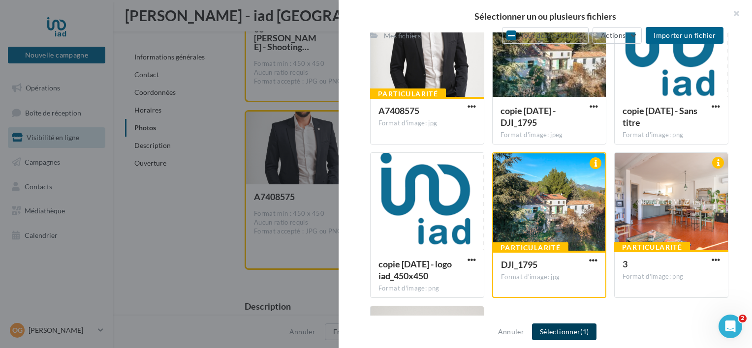
click at [565, 338] on button "Sélectionner (1)" at bounding box center [564, 332] width 64 height 17
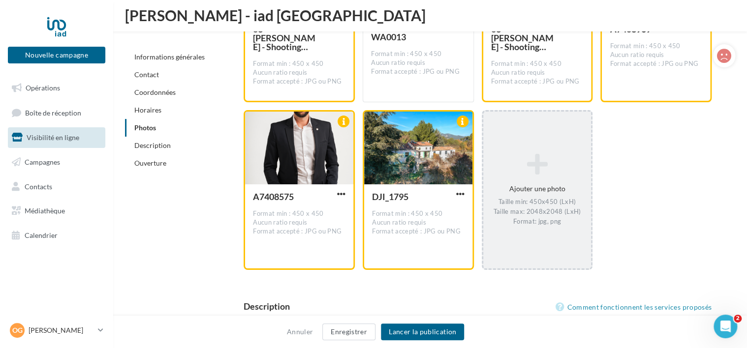
click at [533, 137] on div "Ajouter une photo Taille min: 450x450 (LxH) Taille max: 2048x2048 (LxH) Format:…" at bounding box center [537, 190] width 111 height 160
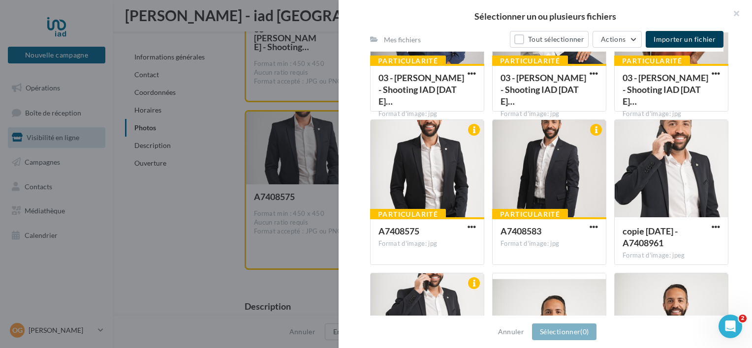
click at [673, 40] on span "Importer un fichier" at bounding box center [684, 39] width 62 height 8
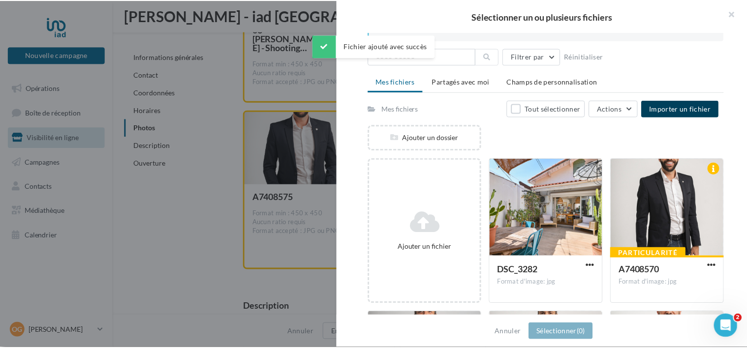
scroll to position [0, 0]
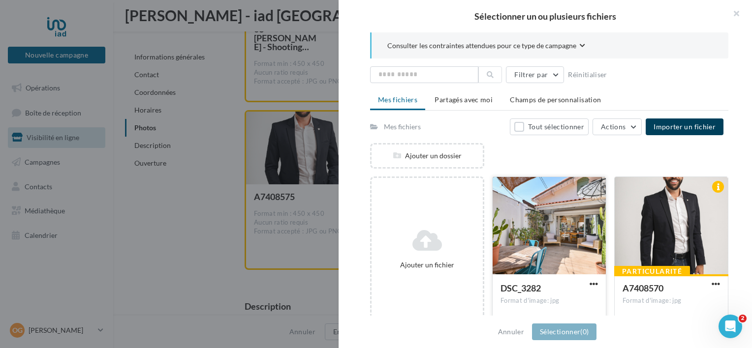
click at [574, 242] on div at bounding box center [548, 226] width 113 height 98
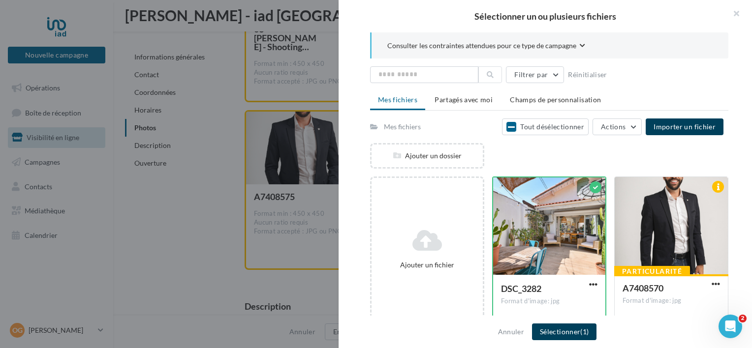
click at [553, 338] on button "Sélectionner (1)" at bounding box center [564, 332] width 64 height 17
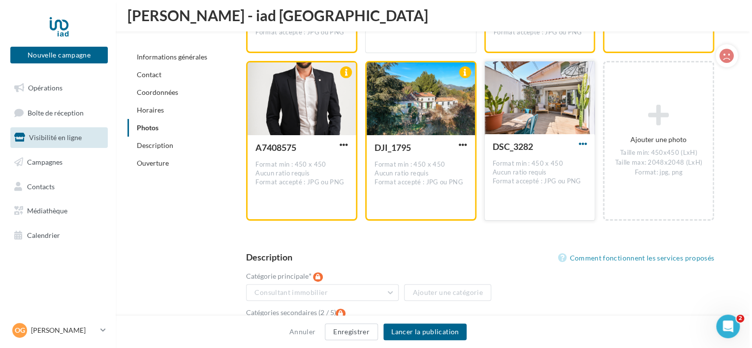
scroll to position [1746, 0]
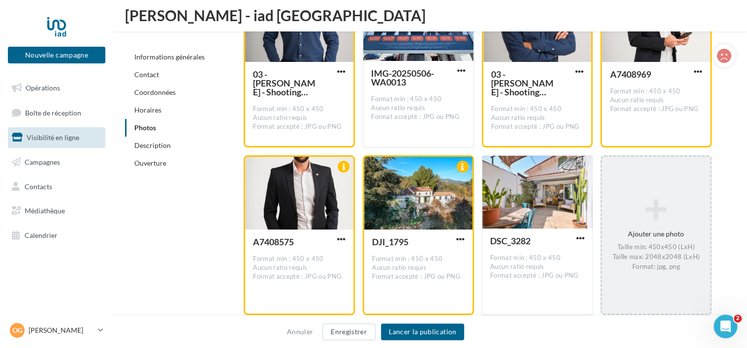
click at [651, 220] on div "Ajouter une photo Taille min: 450x450 (LxH) Taille max: 2048x2048 (LxH) Format:…" at bounding box center [656, 235] width 108 height 83
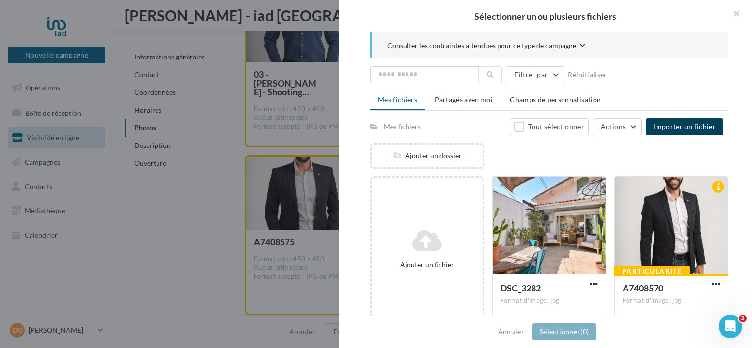
click at [656, 127] on span "Importer un fichier" at bounding box center [684, 127] width 62 height 8
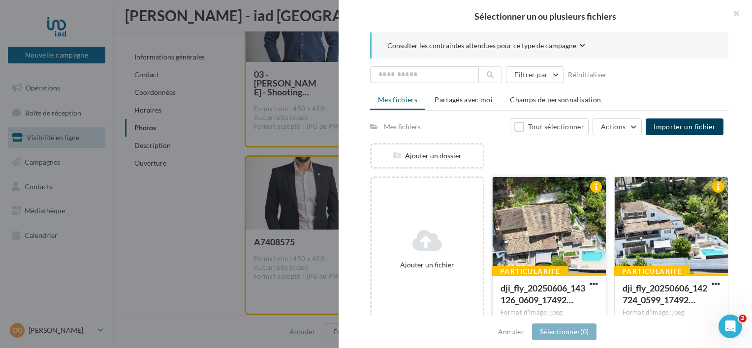
click at [548, 242] on div at bounding box center [548, 226] width 113 height 98
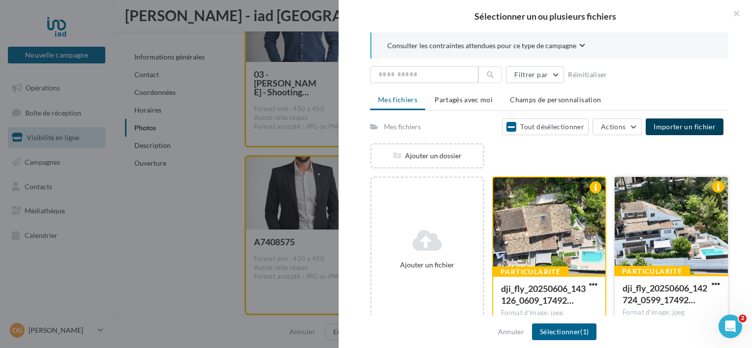
click at [674, 229] on div at bounding box center [670, 226] width 113 height 98
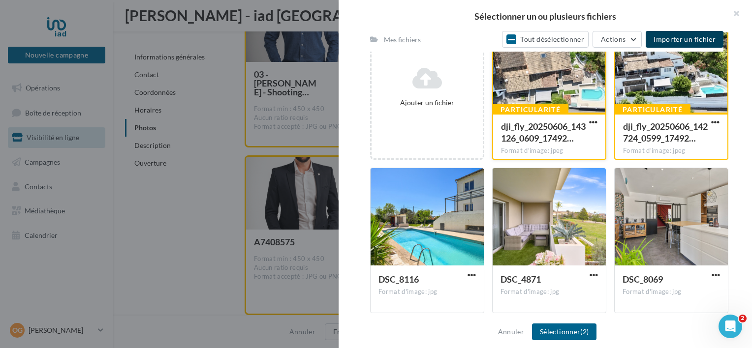
scroll to position [163, 0]
click at [440, 205] on div at bounding box center [426, 217] width 113 height 98
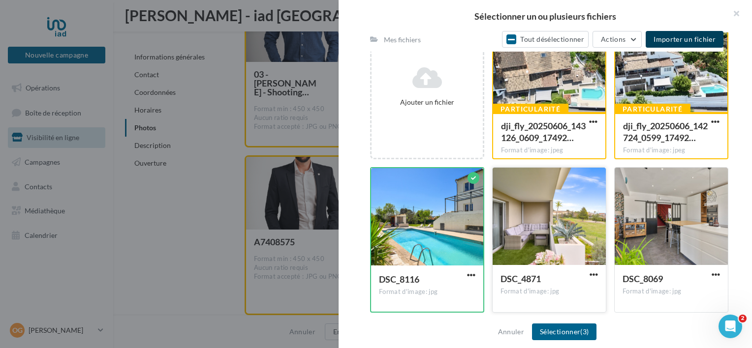
click at [583, 222] on div at bounding box center [548, 217] width 113 height 98
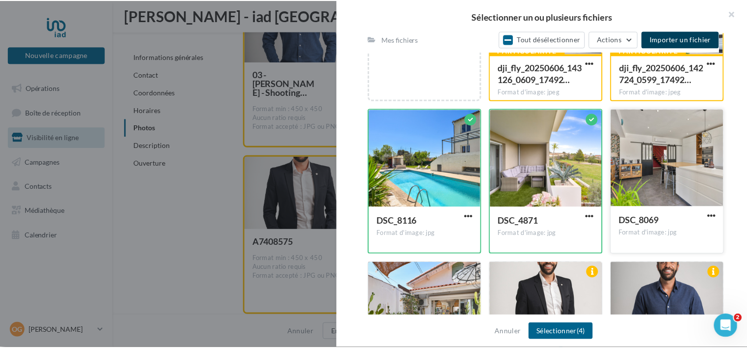
scroll to position [293, 0]
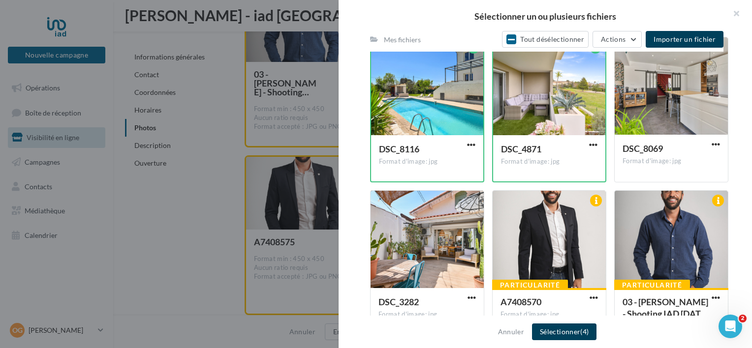
click at [557, 339] on button "Sélectionner (4)" at bounding box center [564, 332] width 64 height 17
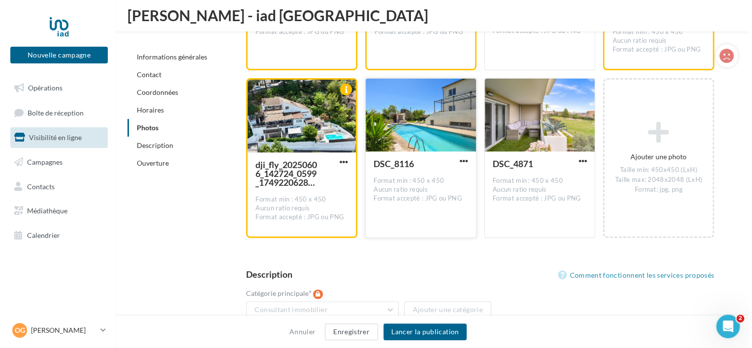
scroll to position [1992, 0]
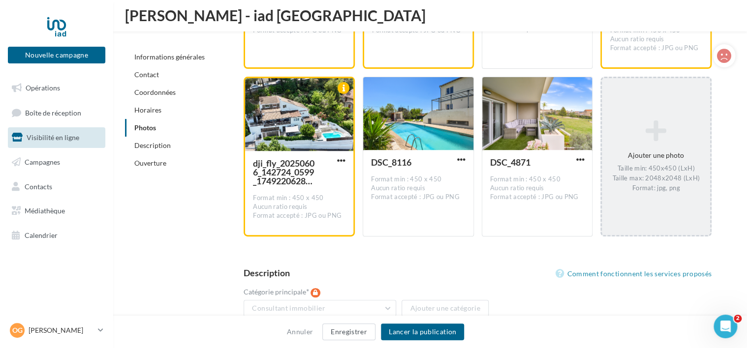
click at [659, 165] on div "Taille min: 450x450 (LxH) Taille max: 2048x2048 (LxH) Format: jpg, png" at bounding box center [656, 179] width 100 height 29
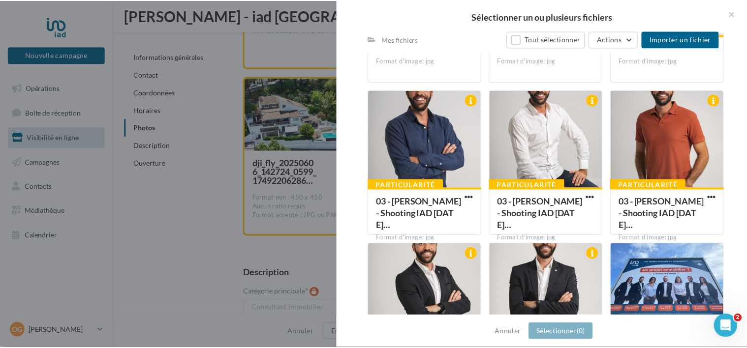
scroll to position [703, 0]
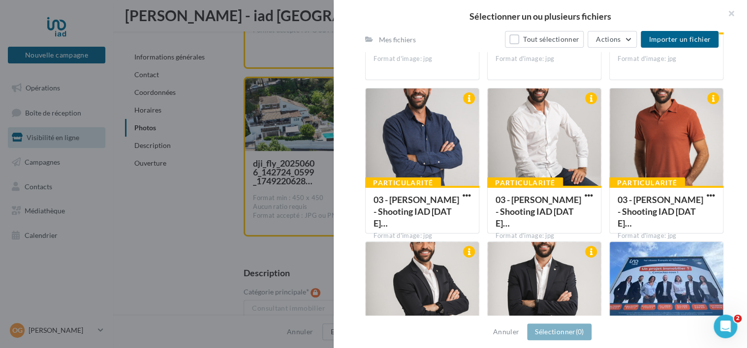
click at [602, 78] on div "Sélectionner un ou plusieurs fichiers Consulter les contraintes attendues pour …" at bounding box center [656, 78] width 108 height 0
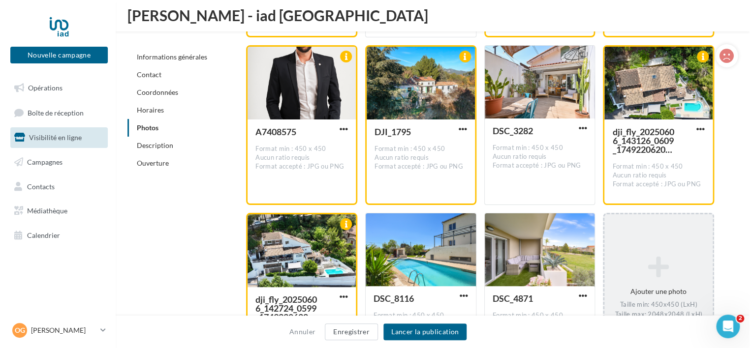
scroll to position [1905, 0]
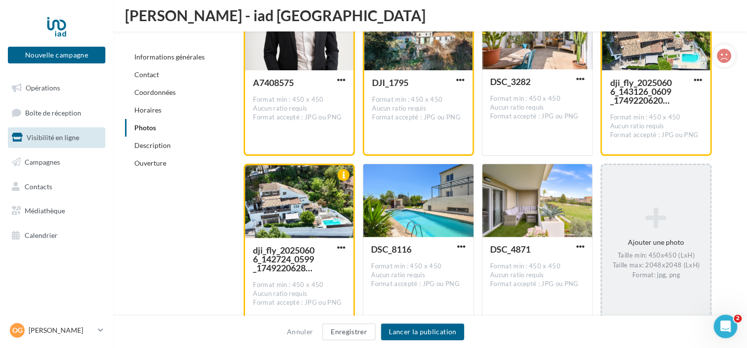
click at [647, 229] on div "Ajouter une photo Taille min: 450x450 (LxH) Taille max: 2048x2048 (LxH) Format:…" at bounding box center [656, 244] width 108 height 83
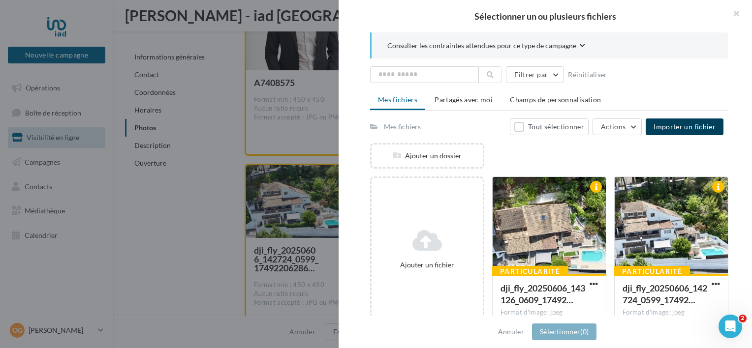
click at [683, 128] on span "Importer un fichier" at bounding box center [684, 127] width 62 height 8
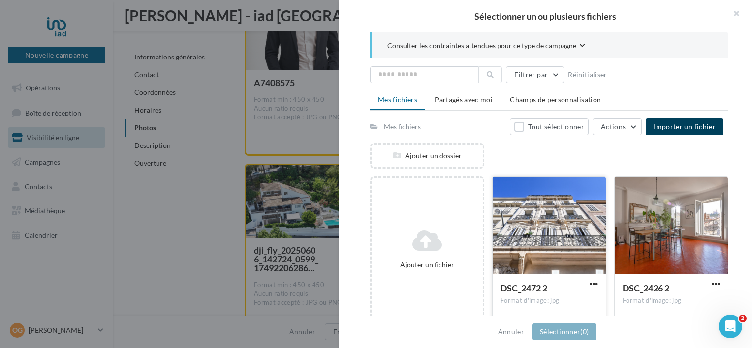
click at [544, 225] on div at bounding box center [548, 226] width 113 height 98
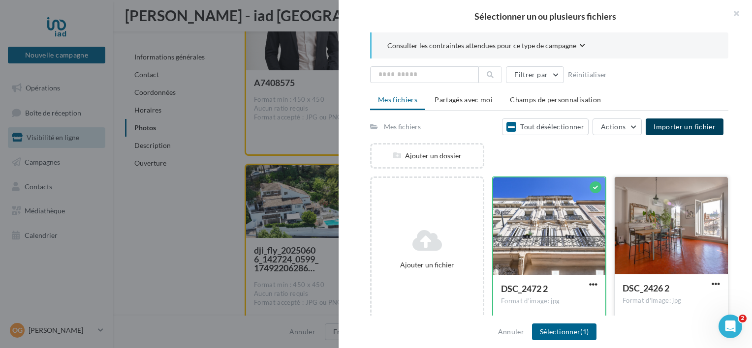
click at [687, 224] on div at bounding box center [670, 226] width 113 height 98
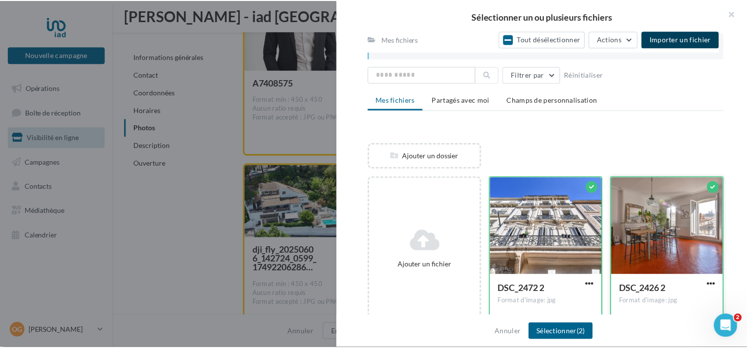
scroll to position [101, 0]
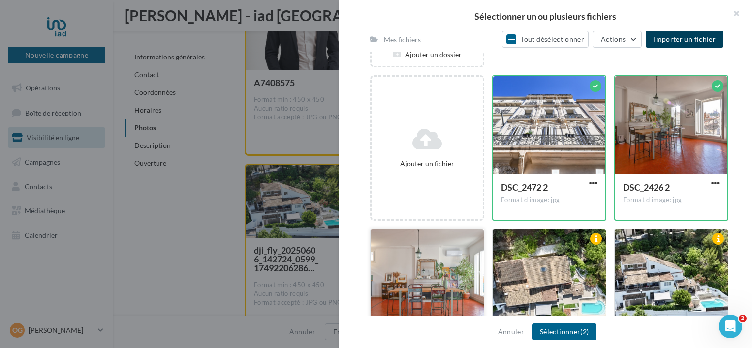
click at [413, 302] on div at bounding box center [426, 278] width 113 height 98
click at [566, 334] on button "Sélectionner (3)" at bounding box center [564, 332] width 64 height 17
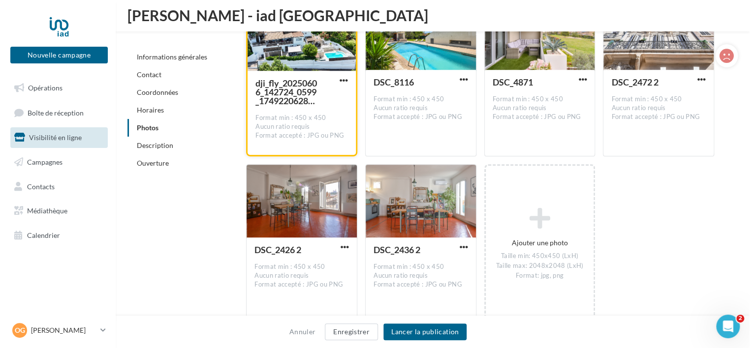
scroll to position [2076, 0]
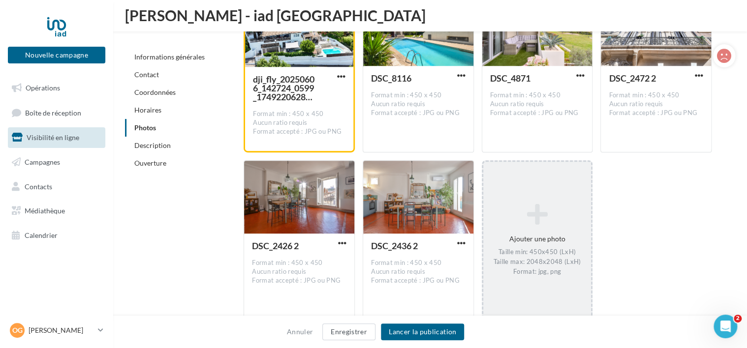
click at [536, 225] on div "Ajouter une photo Taille min: 450x450 (LxH) Taille max: 2048x2048 (LxH) Format:…" at bounding box center [537, 240] width 108 height 83
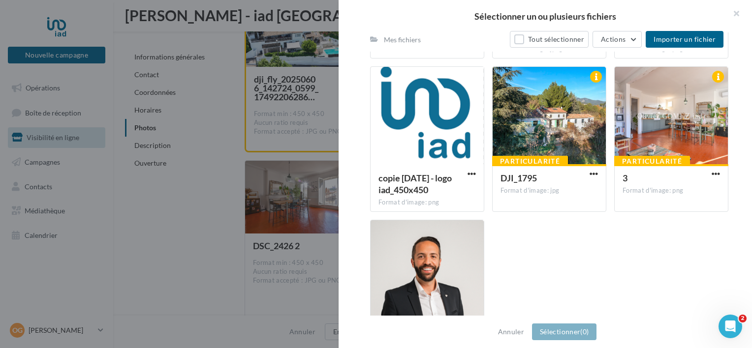
scroll to position [1854, 0]
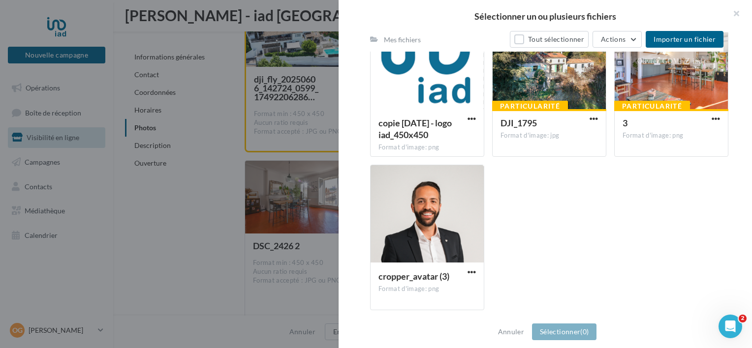
click at [185, 232] on div at bounding box center [376, 174] width 752 height 348
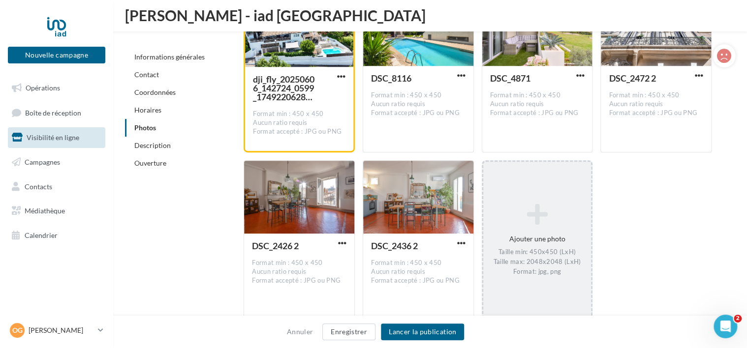
click at [525, 199] on div "Ajouter une photo Taille min: 450x450 (LxH) Taille max: 2048x2048 (LxH) Format:…" at bounding box center [537, 240] width 108 height 83
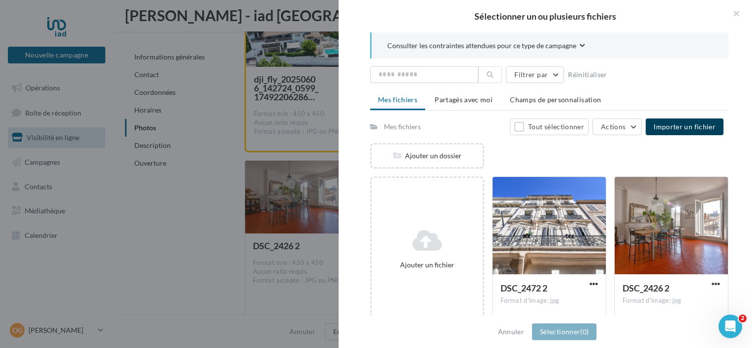
click at [697, 128] on span "Importer un fichier" at bounding box center [684, 127] width 62 height 8
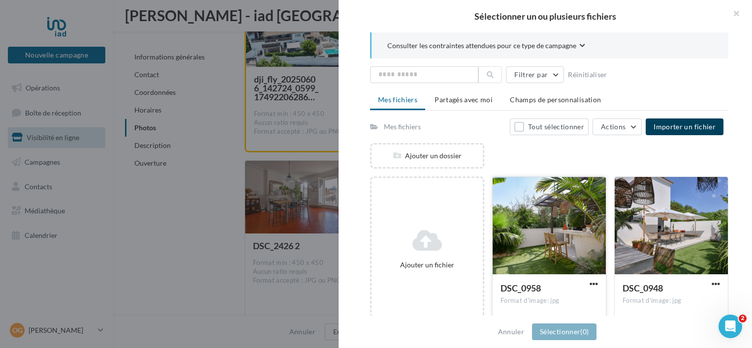
click at [530, 246] on div at bounding box center [548, 226] width 113 height 98
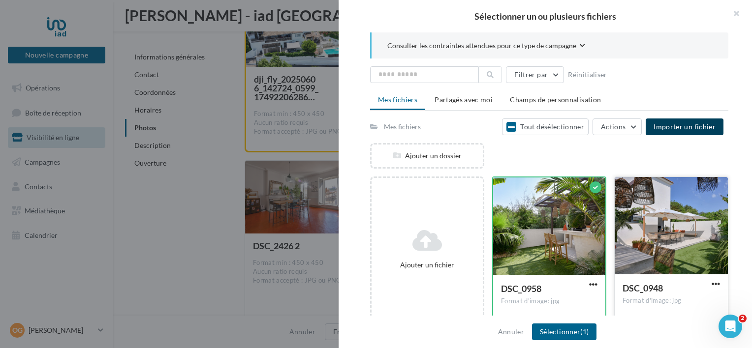
click at [633, 246] on div at bounding box center [670, 226] width 113 height 98
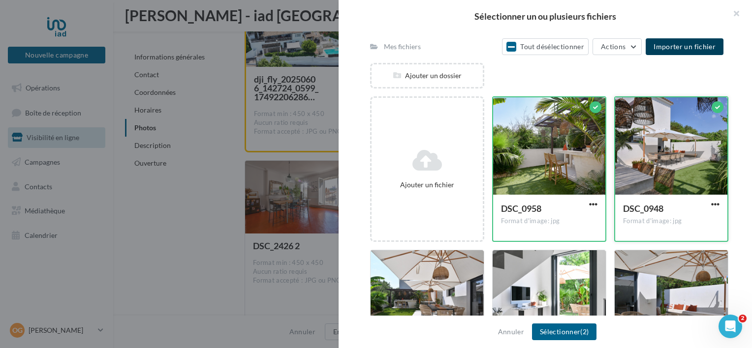
scroll to position [153, 0]
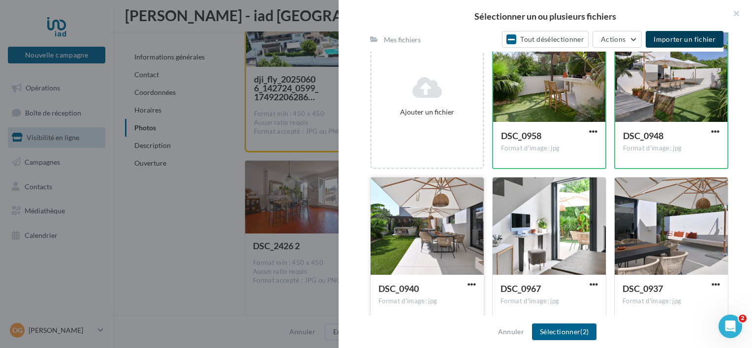
click at [428, 220] on div at bounding box center [426, 227] width 113 height 98
click at [572, 226] on div at bounding box center [548, 227] width 113 height 98
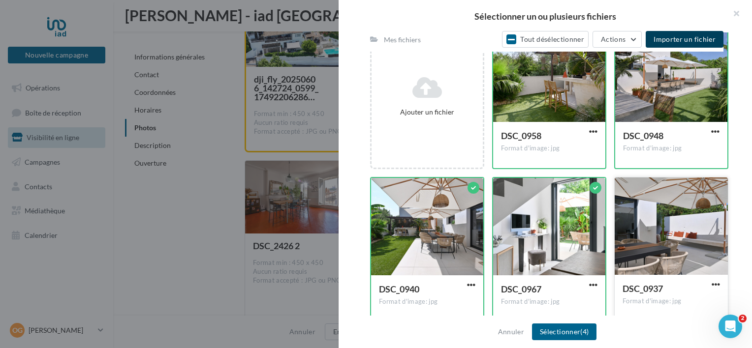
click at [692, 224] on div at bounding box center [670, 227] width 113 height 98
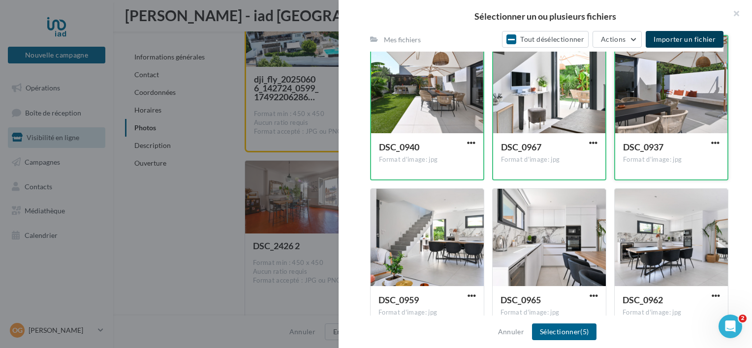
scroll to position [305, 0]
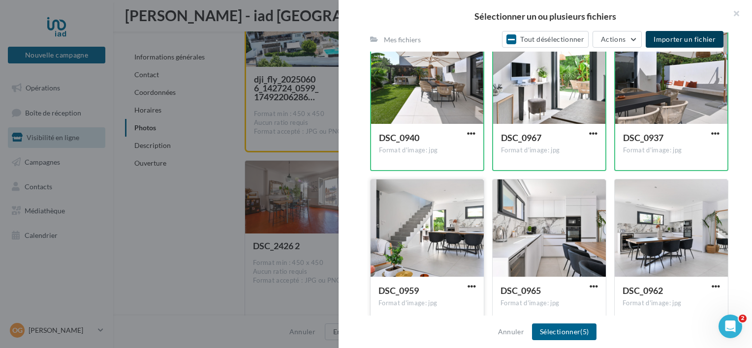
click at [441, 258] on div at bounding box center [426, 229] width 113 height 98
click at [543, 249] on div at bounding box center [548, 229] width 113 height 98
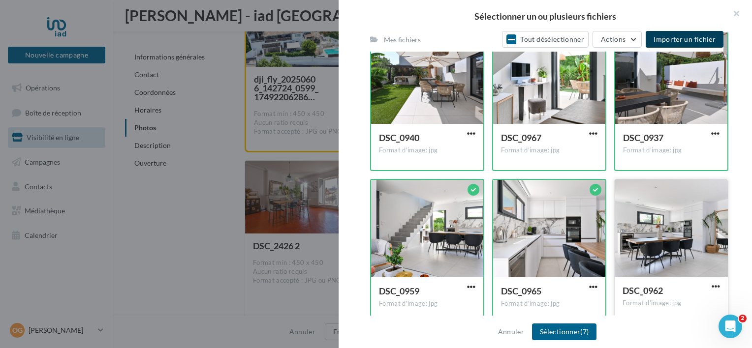
click at [640, 245] on div at bounding box center [670, 229] width 113 height 98
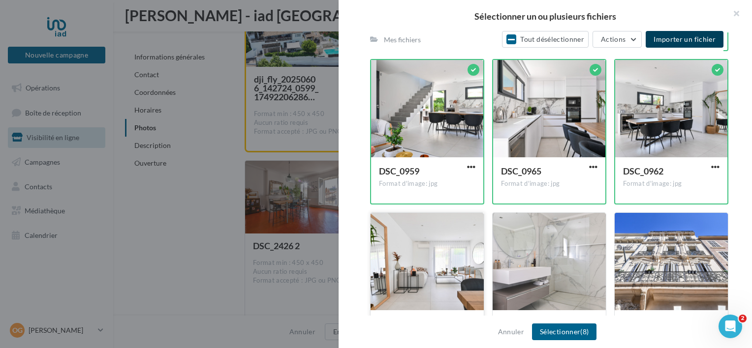
click at [457, 275] on div at bounding box center [426, 262] width 113 height 98
click at [555, 267] on div at bounding box center [548, 262] width 113 height 98
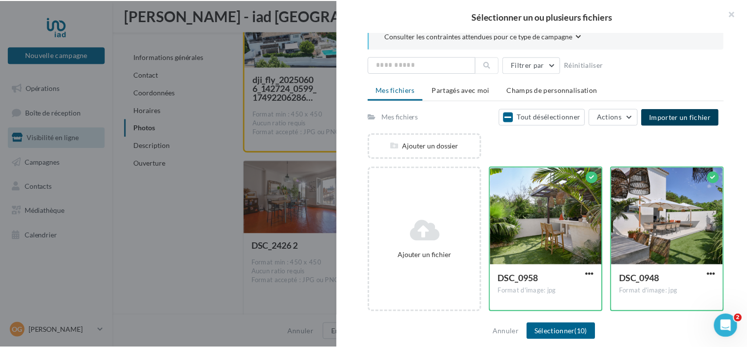
scroll to position [0, 0]
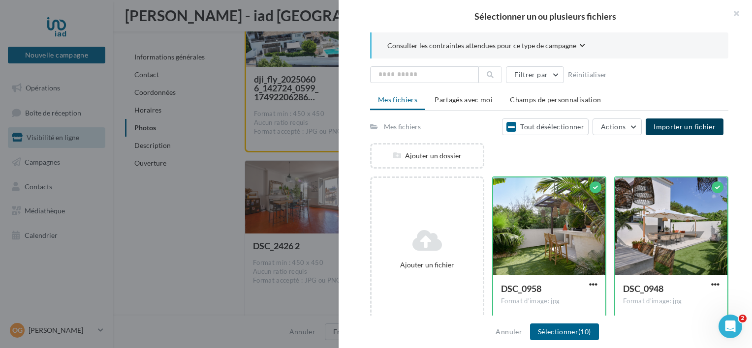
click at [573, 340] on div "Annuler Sélectionner (10)" at bounding box center [544, 332] width 413 height 32
click at [563, 336] on button "Sélectionner (10)" at bounding box center [564, 332] width 69 height 17
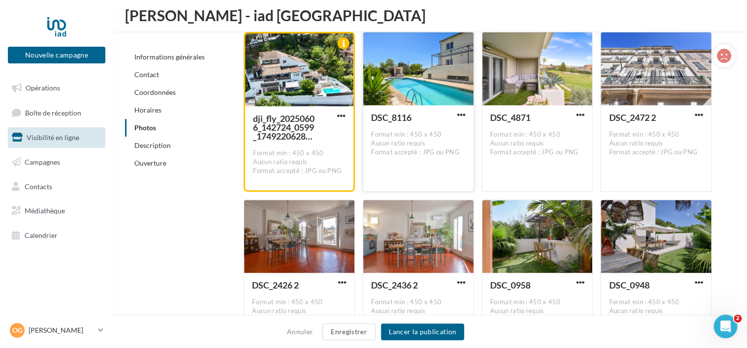
scroll to position [2037, 0]
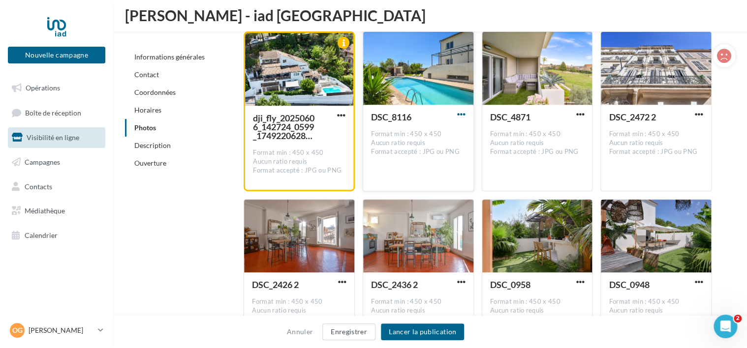
click at [457, 114] on span "button" at bounding box center [461, 114] width 8 height 8
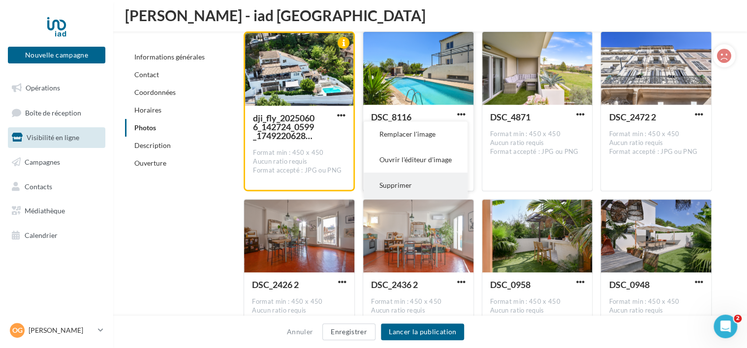
click at [426, 184] on button "Supprimer" at bounding box center [416, 186] width 104 height 26
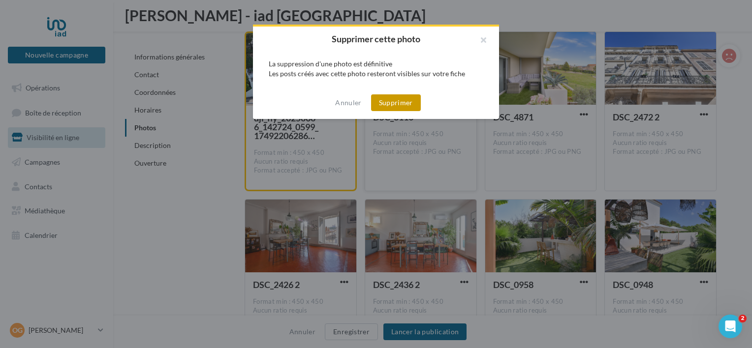
click at [394, 107] on button "Supprimer" at bounding box center [396, 102] width 50 height 17
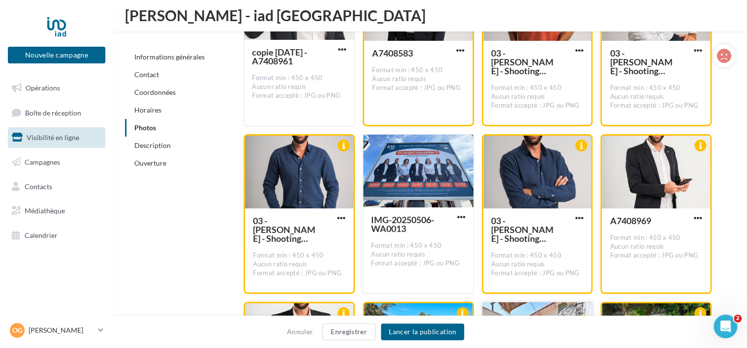
scroll to position [1594, 0]
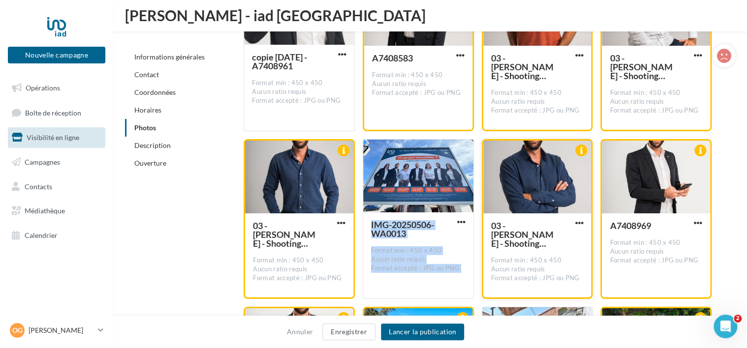
drag, startPoint x: 429, startPoint y: 178, endPoint x: 518, endPoint y: 192, distance: 89.8
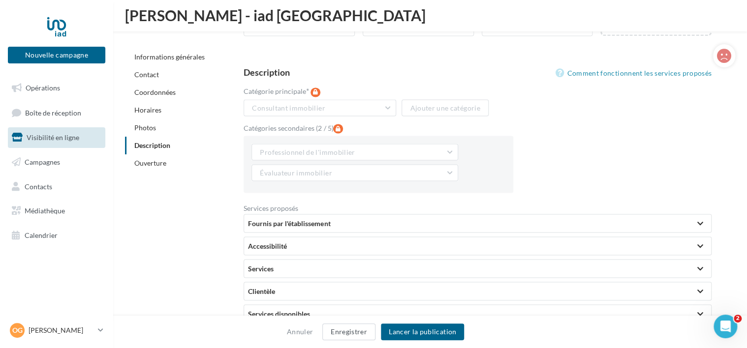
scroll to position [2696, 0]
click at [343, 215] on div "Fournis par l'établissement" at bounding box center [477, 224] width 467 height 18
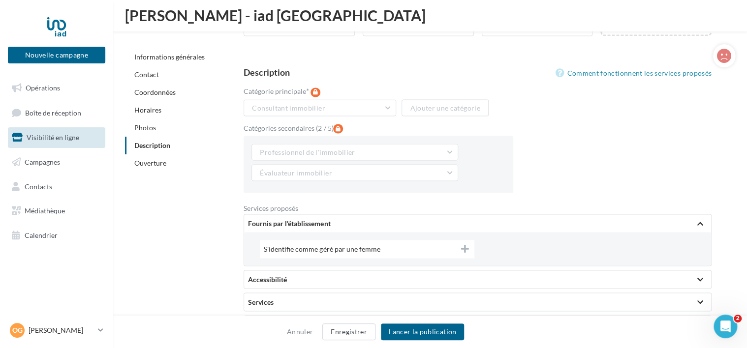
click at [467, 246] on icon at bounding box center [465, 248] width 8 height 9
click at [467, 246] on icon at bounding box center [464, 248] width 9 height 9
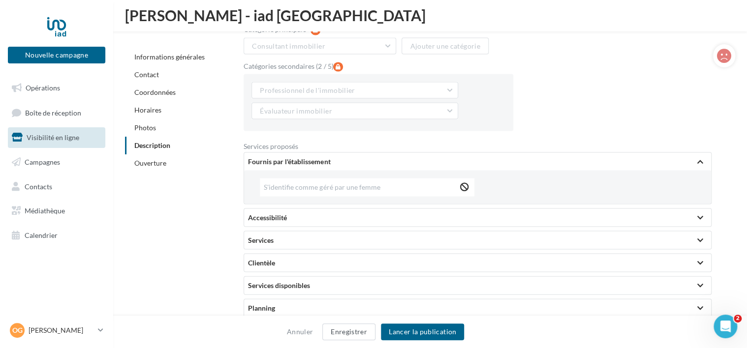
scroll to position [2760, 0]
click at [320, 218] on div "Accessibilité" at bounding box center [477, 216] width 459 height 10
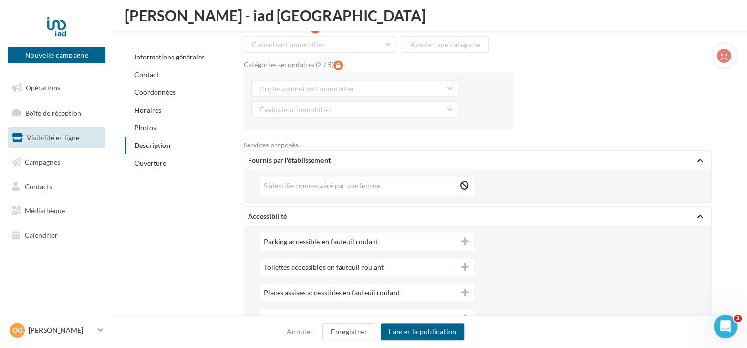
scroll to position [2809, 0]
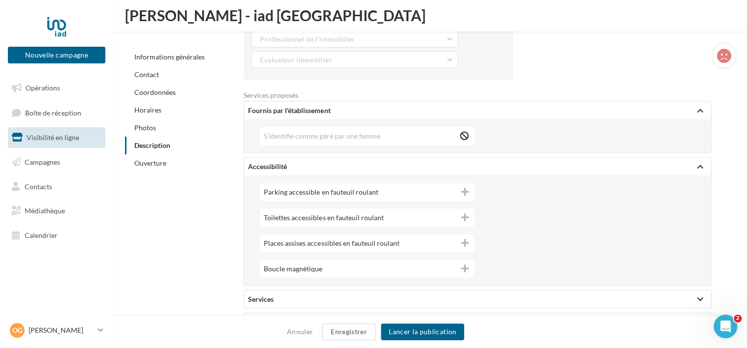
click at [301, 164] on div "Accessibilité" at bounding box center [477, 167] width 459 height 10
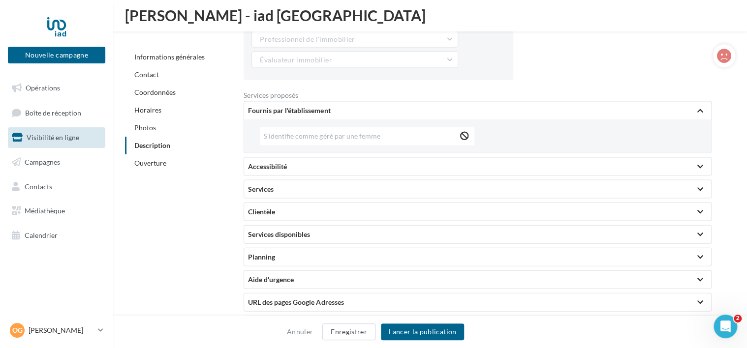
click at [323, 187] on div "Services" at bounding box center [477, 189] width 459 height 10
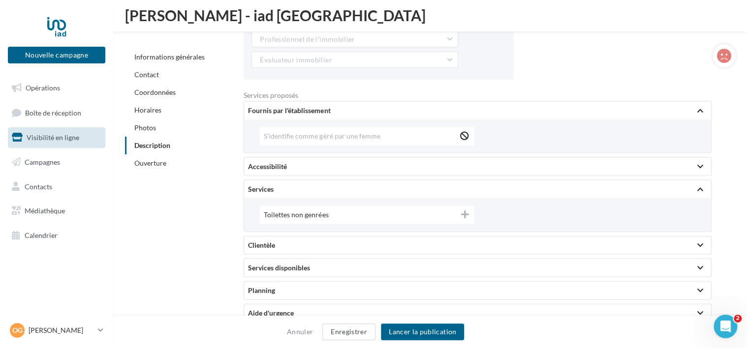
click at [323, 187] on div "Services" at bounding box center [477, 189] width 459 height 10
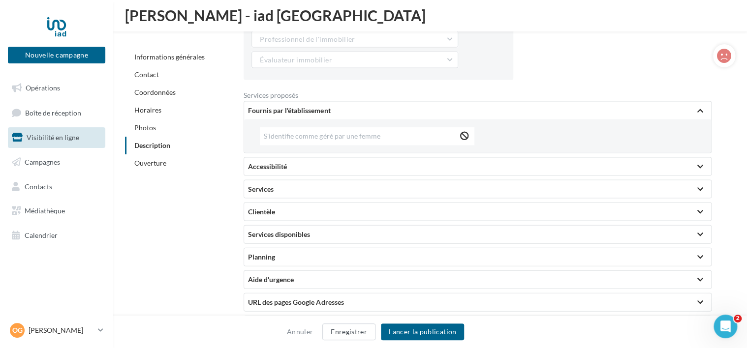
click at [322, 209] on div "Clientèle" at bounding box center [477, 212] width 459 height 10
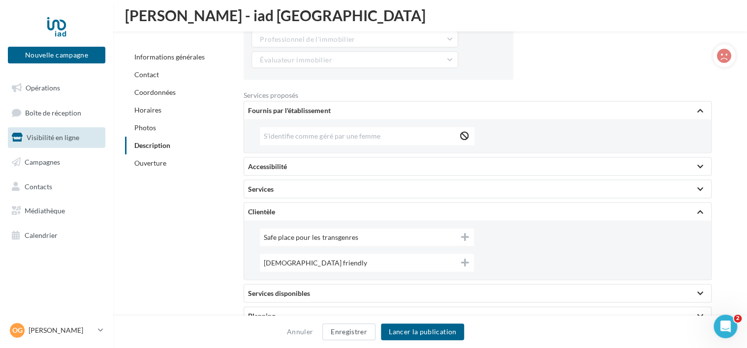
click at [322, 209] on div "Clientèle" at bounding box center [477, 212] width 459 height 10
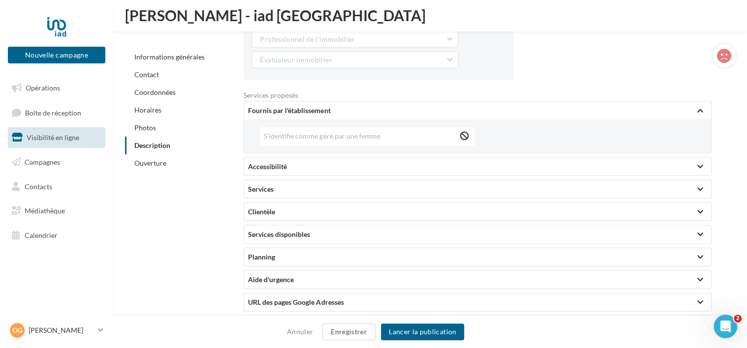
click at [327, 232] on div "Services disponibles" at bounding box center [477, 235] width 459 height 10
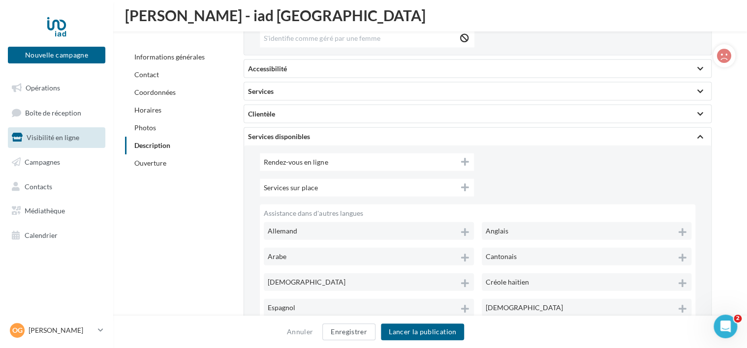
scroll to position [2910, 0]
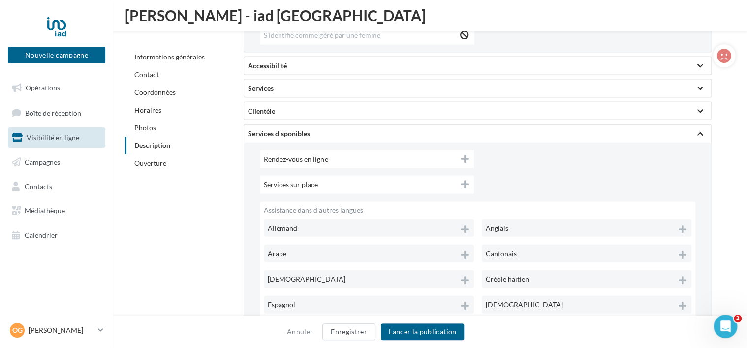
click at [504, 226] on span "Anglais" at bounding box center [497, 228] width 23 height 8
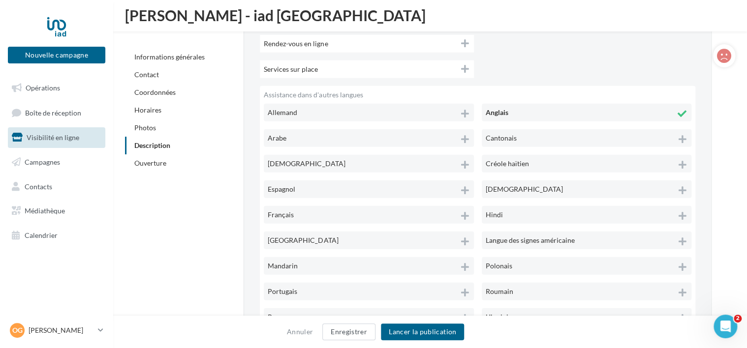
scroll to position [3026, 0]
click at [297, 183] on div "Espagnol" at bounding box center [369, 189] width 210 height 18
click at [312, 220] on div "Français" at bounding box center [369, 215] width 210 height 18
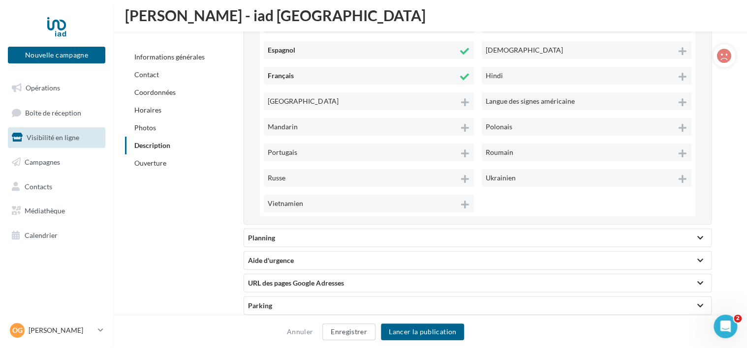
scroll to position [3165, 0]
click at [264, 233] on div "Planning" at bounding box center [477, 238] width 459 height 10
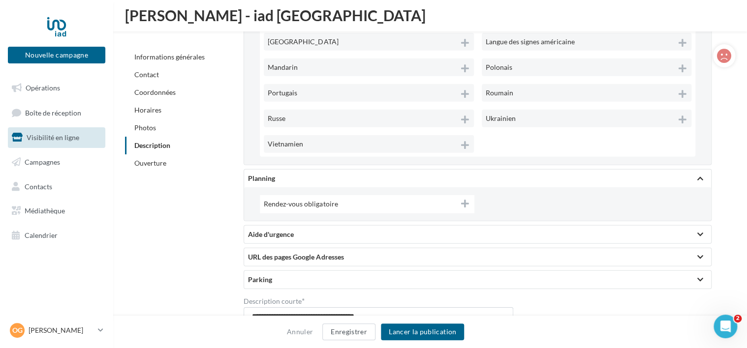
scroll to position [3224, 0]
click at [299, 234] on div "Aide d'urgence" at bounding box center [477, 234] width 459 height 10
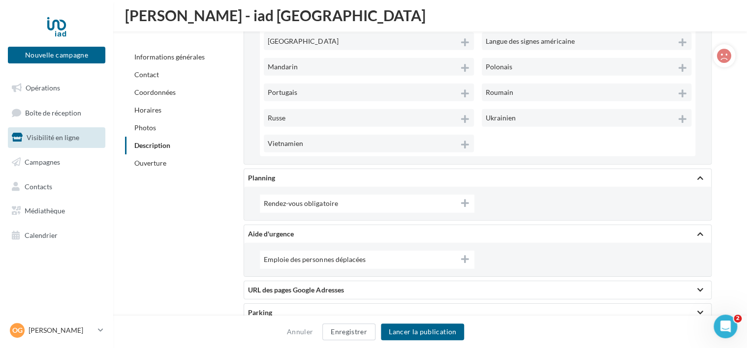
click at [299, 234] on div "Aide d'urgence" at bounding box center [477, 234] width 459 height 10
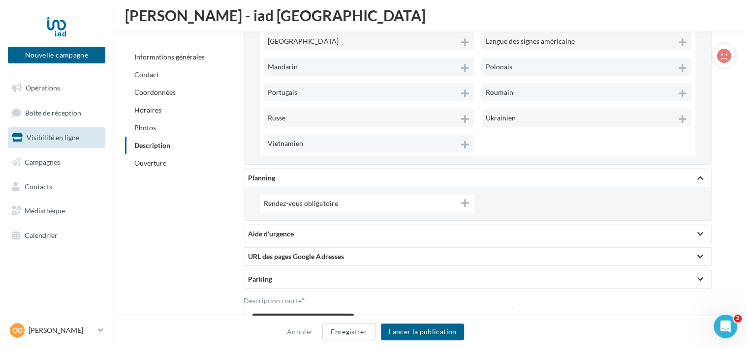
click at [314, 255] on div "URL des pages Google Adresses" at bounding box center [477, 257] width 459 height 10
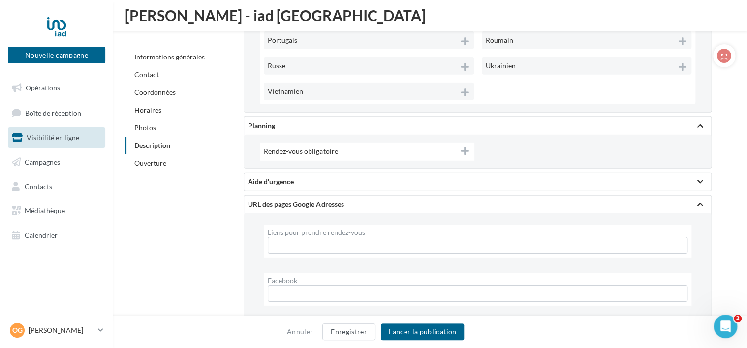
scroll to position [3280, 0]
click at [298, 201] on div "URL des pages Google Adresses" at bounding box center [477, 202] width 459 height 10
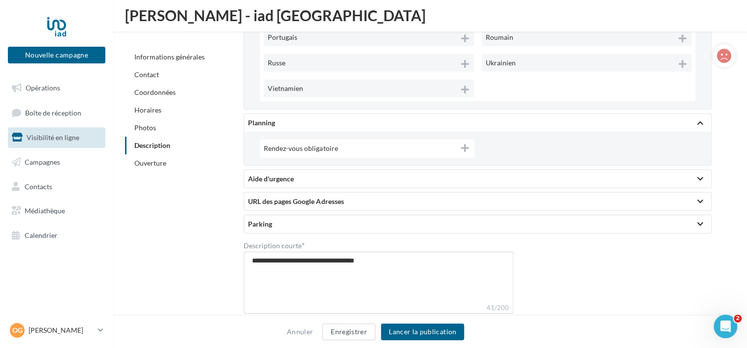
click at [298, 201] on div "URL des pages Google Adresses" at bounding box center [477, 202] width 459 height 10
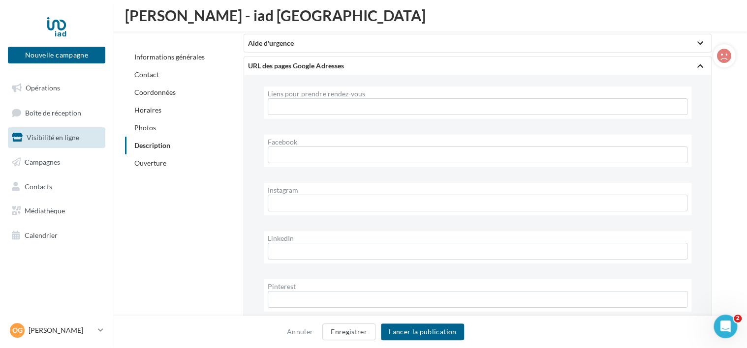
scroll to position [3381, 0]
